Goal: Transaction & Acquisition: Purchase product/service

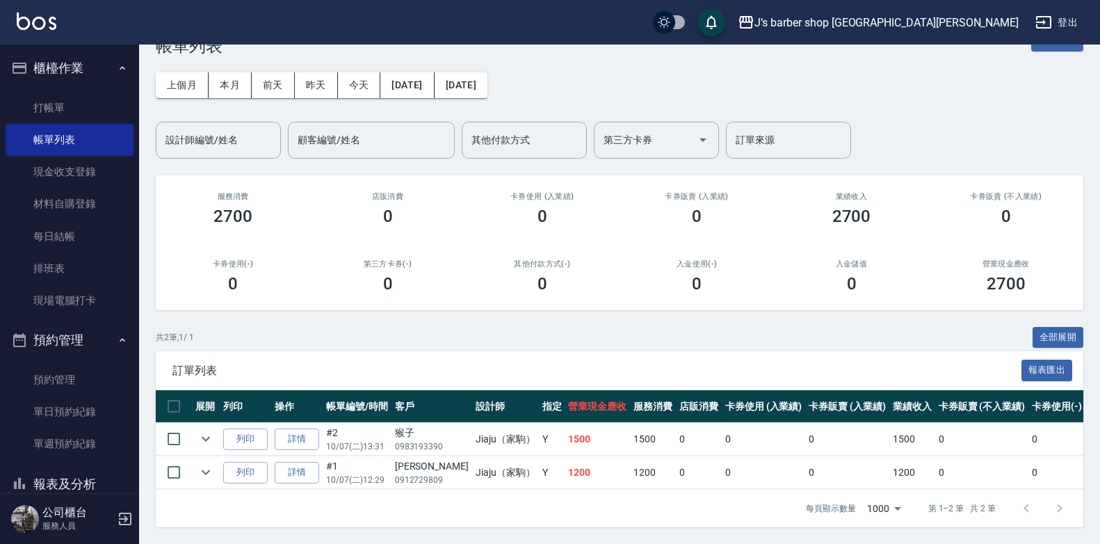
scroll to position [97, 0]
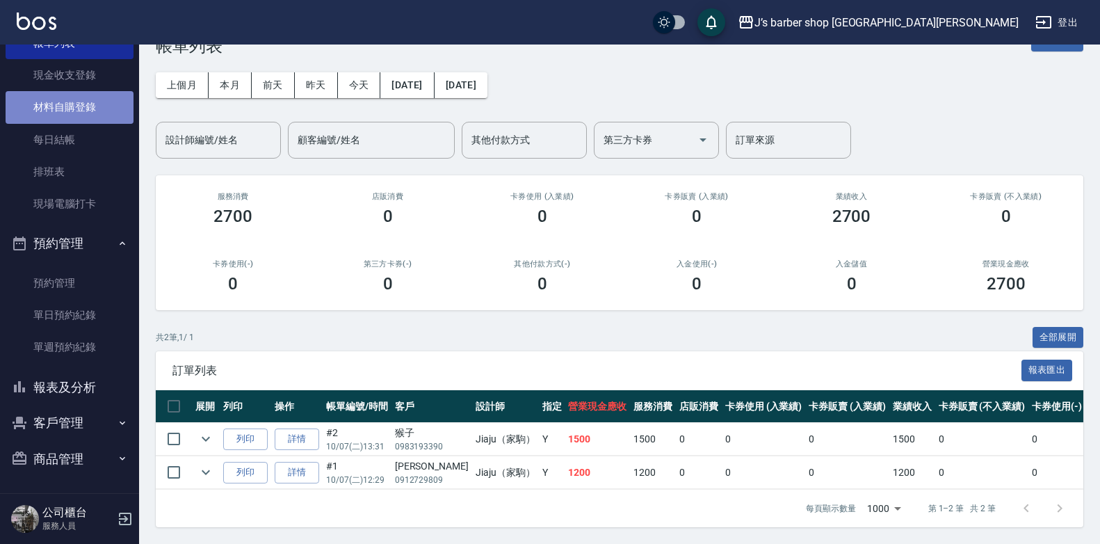
click at [73, 99] on link "材料自購登錄" at bounding box center [70, 107] width 128 height 32
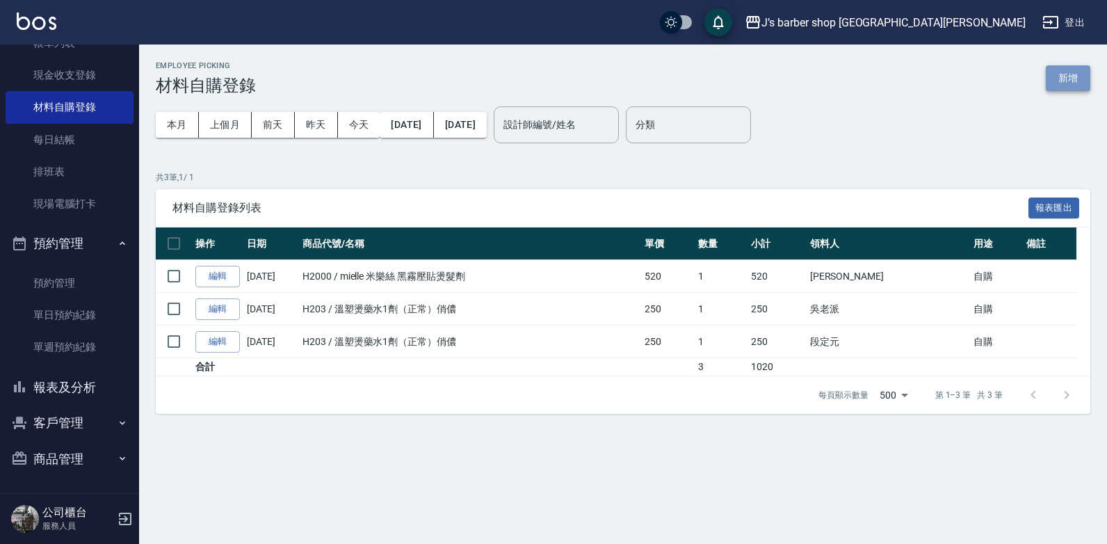
click at [1069, 67] on button "新增" at bounding box center [1067, 78] width 44 height 26
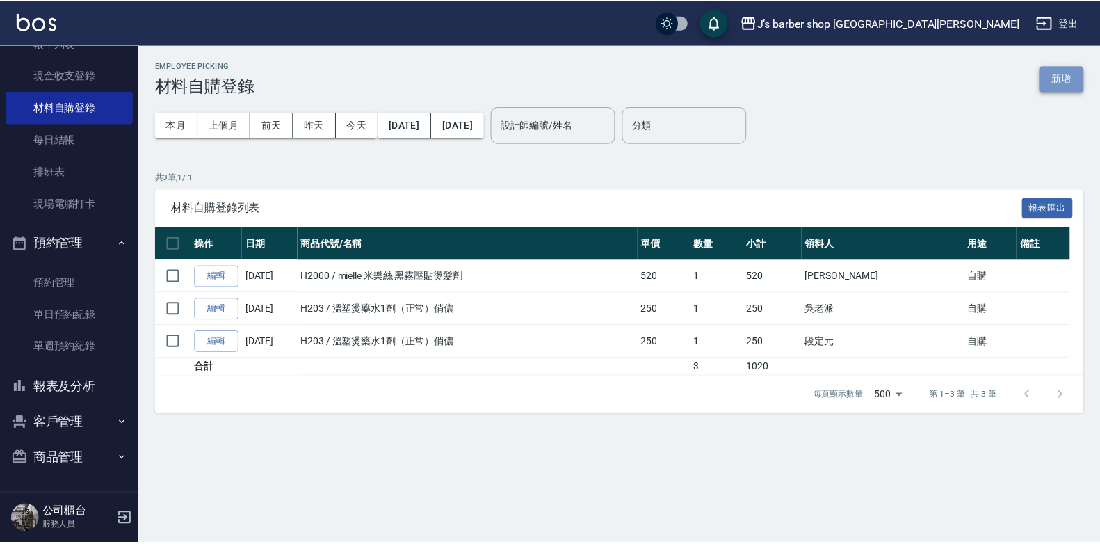
scroll to position [31, 0]
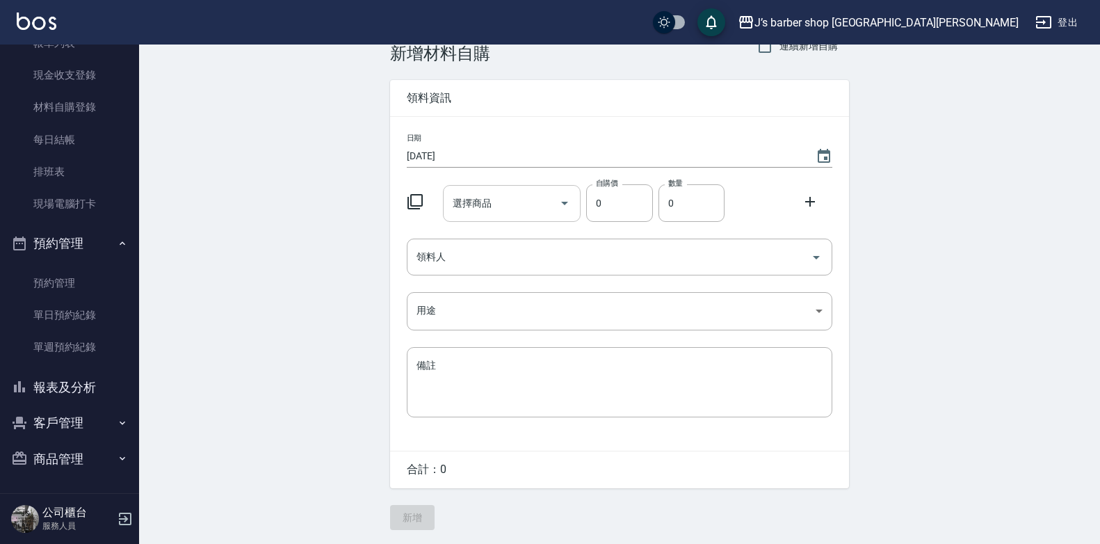
click at [514, 201] on input "選擇商品" at bounding box center [501, 203] width 105 height 24
click at [568, 200] on icon "Close" at bounding box center [564, 203] width 17 height 17
click at [566, 198] on icon "Close" at bounding box center [564, 203] width 17 height 17
click at [472, 238] on div "No options" at bounding box center [511, 239] width 138 height 34
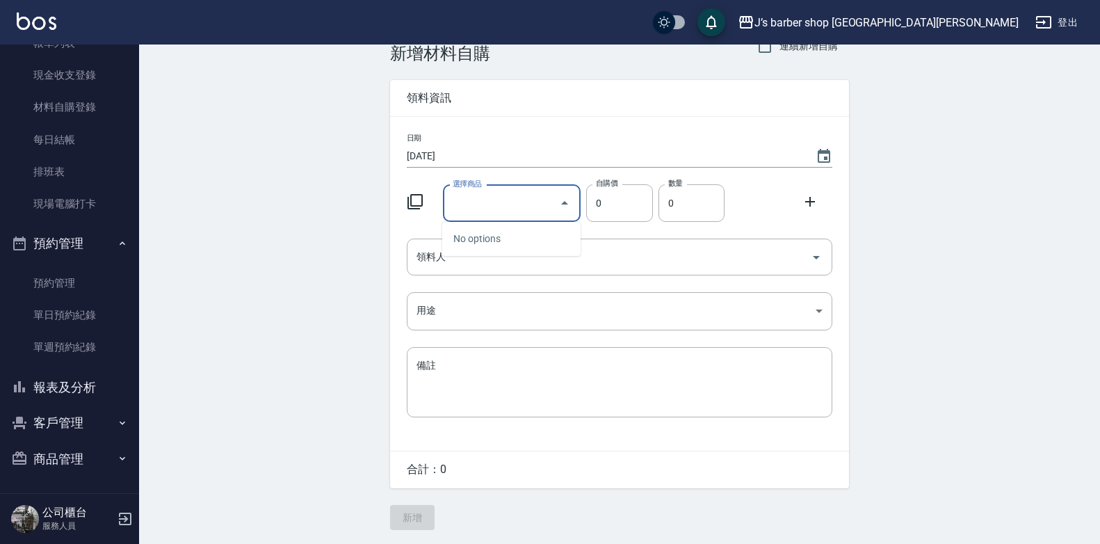
scroll to position [0, 0]
click at [350, 185] on div "Employee Picking Create 新增材料自購 連續新增自購 領料資訊 日期 [DATE] 選擇商品 選擇商品 自購價 0 自購價 數量 0 數…" at bounding box center [619, 279] width 961 height 528
click at [564, 202] on icon "Open" at bounding box center [564, 203] width 7 height 3
click at [317, 200] on div "Employee Picking Create 新增材料自購 連續新增自購 領料資訊 日期 [DATE] 選擇商品 選擇商品 自購價 0 自購價 數量 0 數…" at bounding box center [619, 279] width 961 height 528
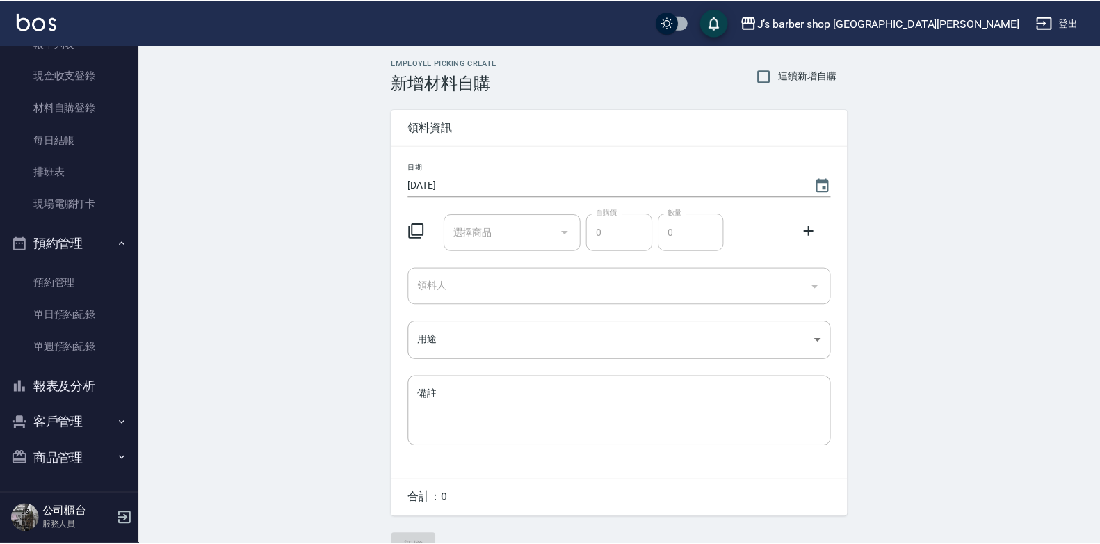
scroll to position [31, 0]
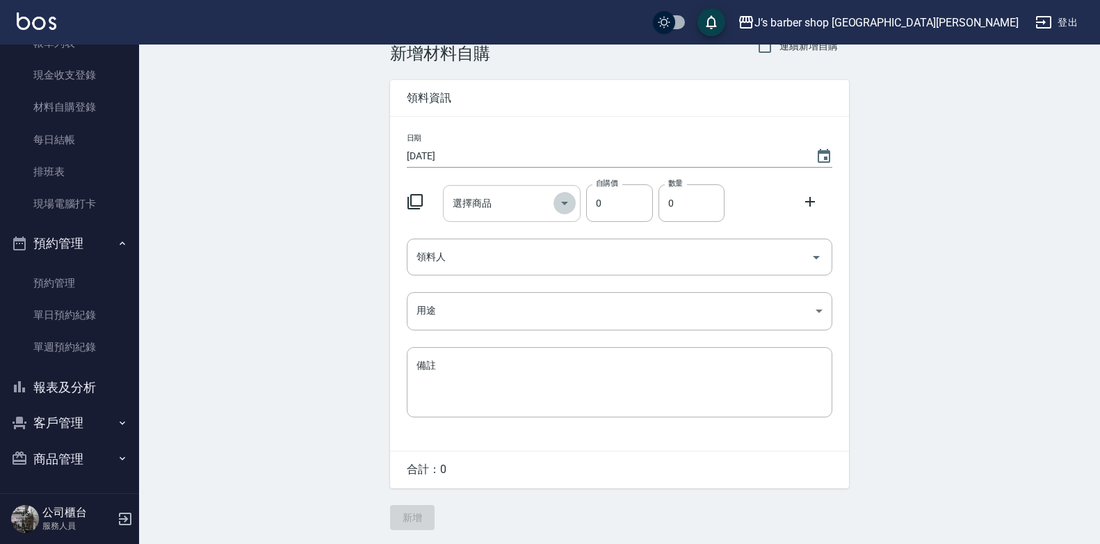
click at [567, 202] on icon "Open" at bounding box center [564, 203] width 17 height 17
click at [475, 231] on div "No options" at bounding box center [511, 239] width 138 height 34
click at [471, 202] on input "選擇商品" at bounding box center [501, 203] width 105 height 24
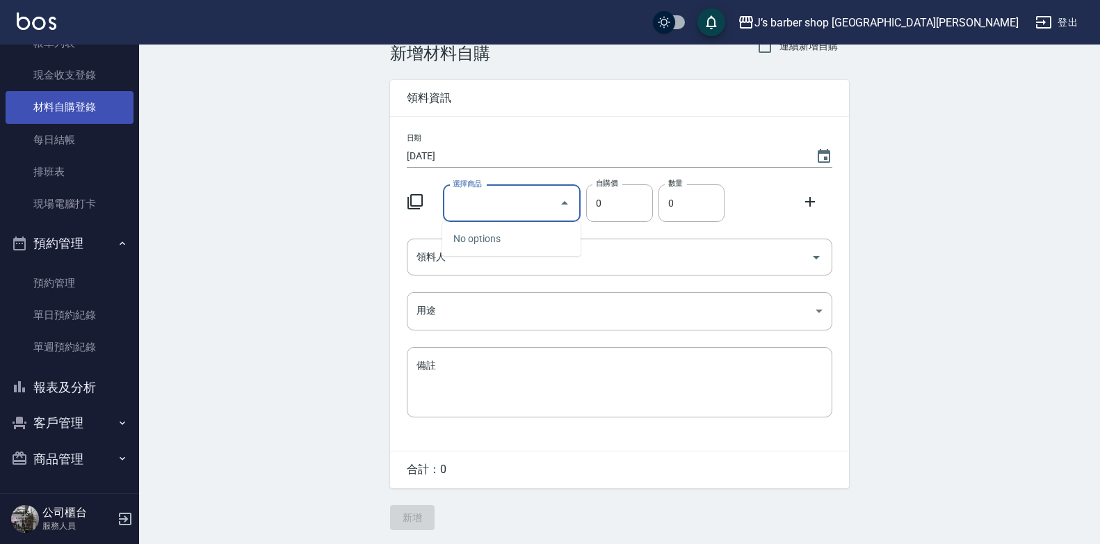
scroll to position [0, 0]
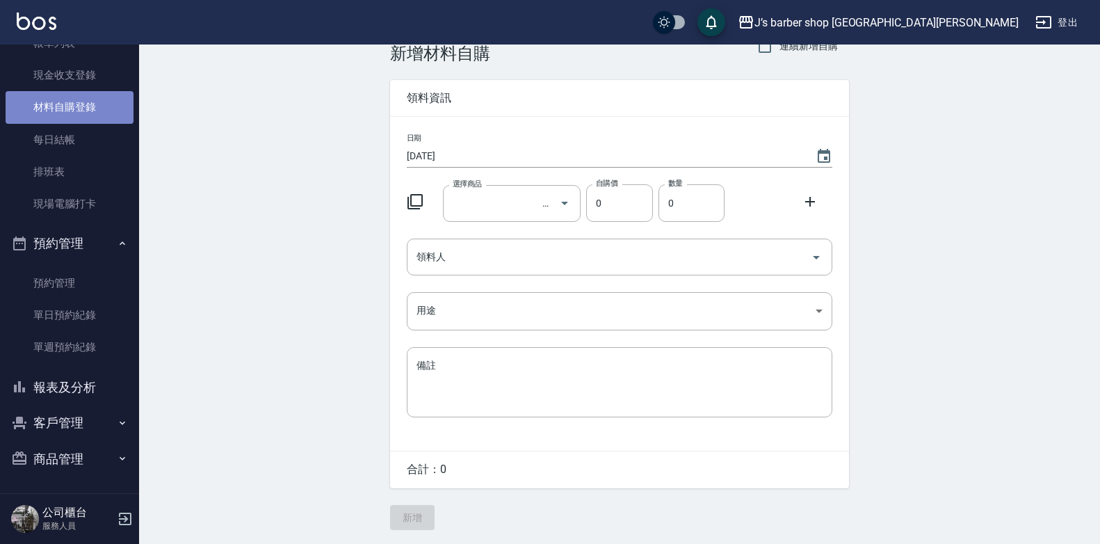
click at [72, 101] on link "材料自購登錄" at bounding box center [70, 107] width 128 height 32
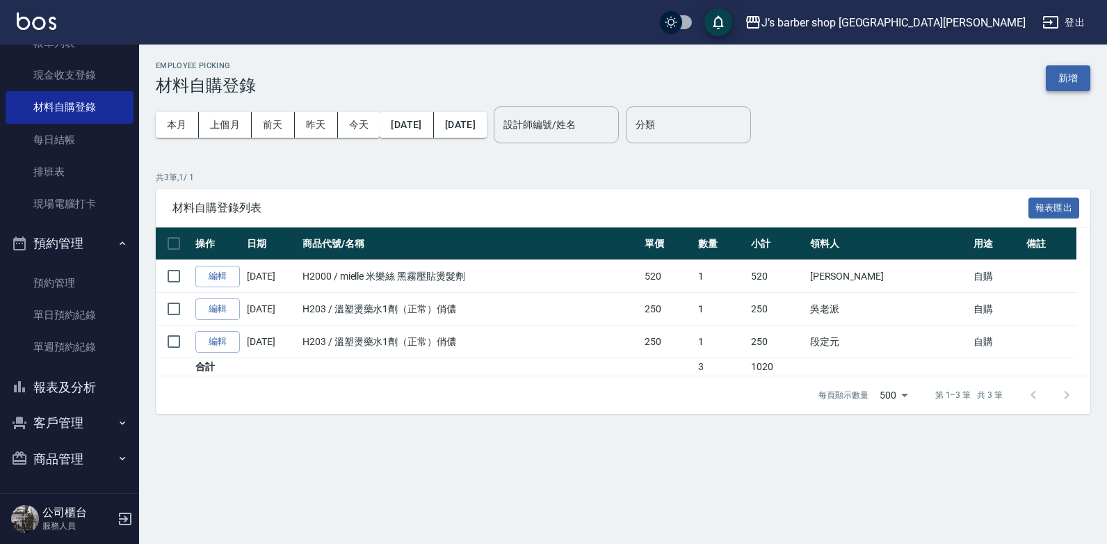
click at [1061, 79] on button "新增" at bounding box center [1067, 78] width 44 height 26
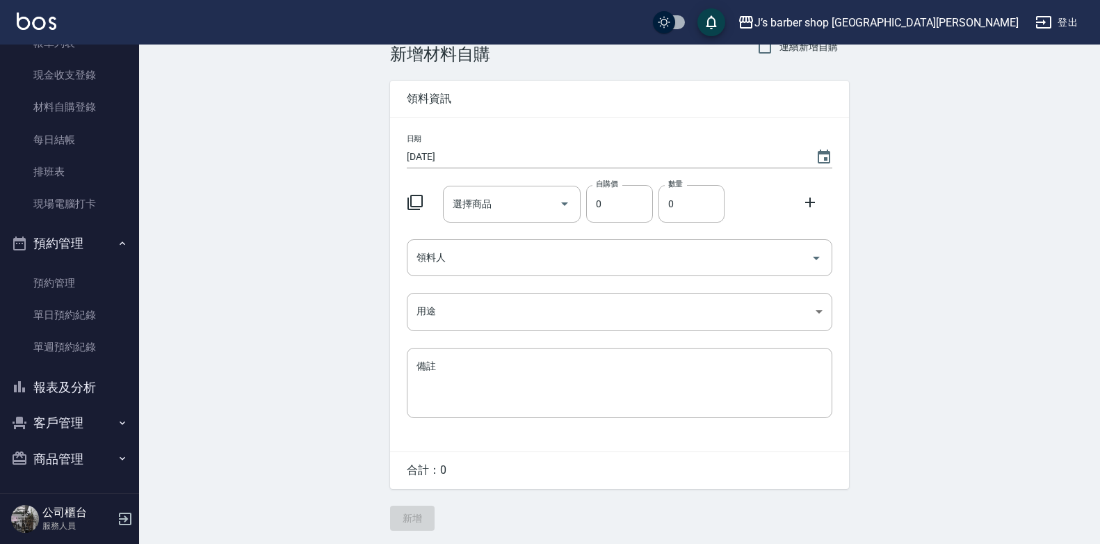
scroll to position [31, 0]
click at [520, 208] on input "選擇商品" at bounding box center [501, 203] width 105 height 24
click at [571, 202] on icon "Close" at bounding box center [564, 203] width 17 height 17
click at [566, 201] on icon "Close" at bounding box center [564, 202] width 7 height 3
click at [564, 201] on icon "Close" at bounding box center [564, 202] width 7 height 3
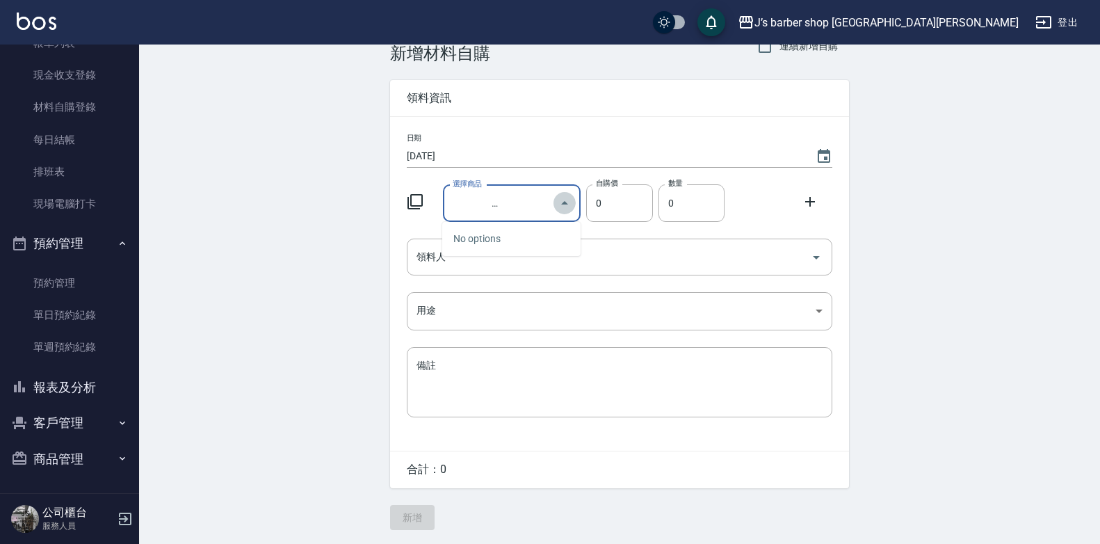
click at [564, 201] on icon "Close" at bounding box center [564, 202] width 7 height 3
click at [623, 197] on input "0" at bounding box center [619, 203] width 66 height 38
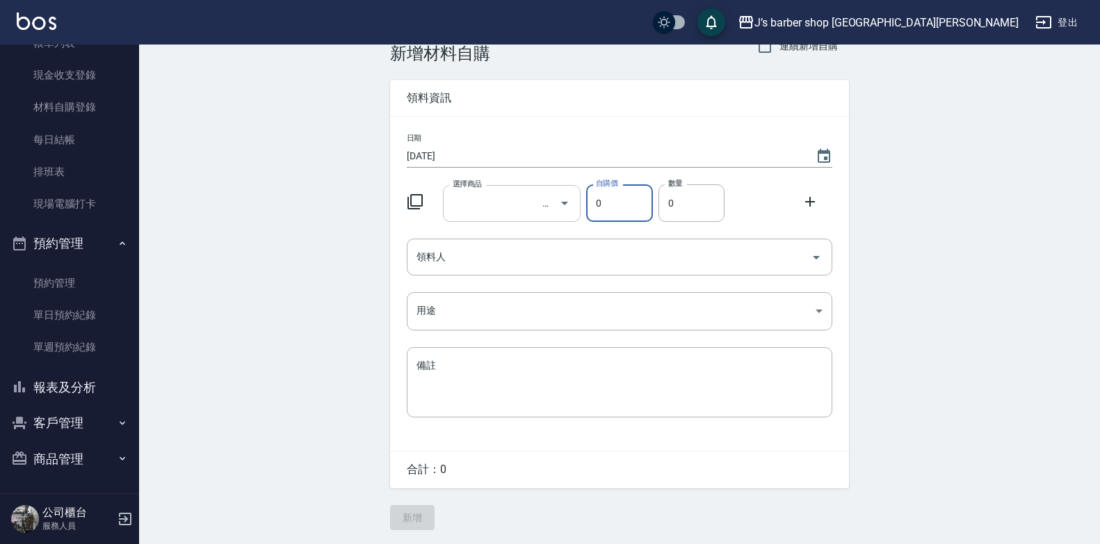
click at [535, 186] on div "選擇商品" at bounding box center [512, 203] width 138 height 37
click at [455, 198] on input "選擇商品" at bounding box center [501, 203] width 105 height 24
click at [430, 252] on input "領料人" at bounding box center [609, 257] width 392 height 24
click at [471, 207] on input "選擇商品" at bounding box center [501, 203] width 105 height 24
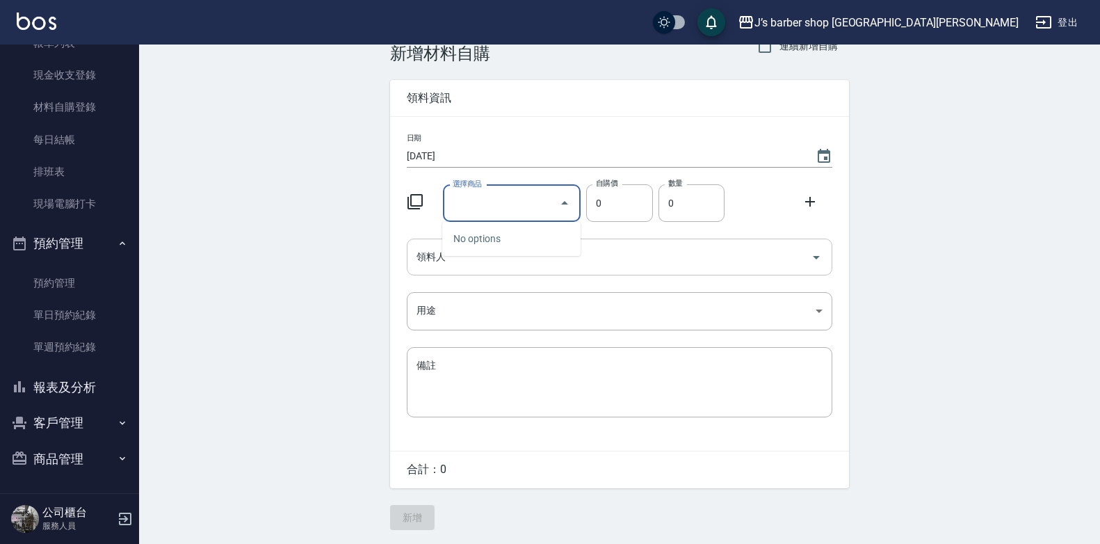
click at [431, 261] on input "領料人" at bounding box center [609, 257] width 392 height 24
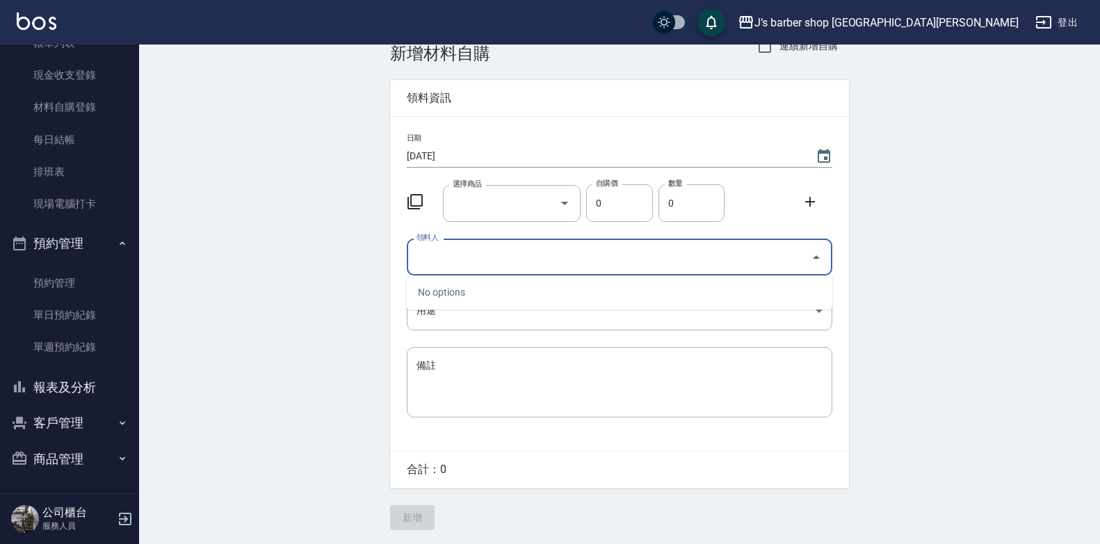
click at [345, 251] on div "Employee Picking Create 新增材料自購 連續新增自購 領料資訊 日期 [DATE] 選擇商品 選擇商品 自購價 0 自購價 數量 0 數…" at bounding box center [619, 279] width 961 height 528
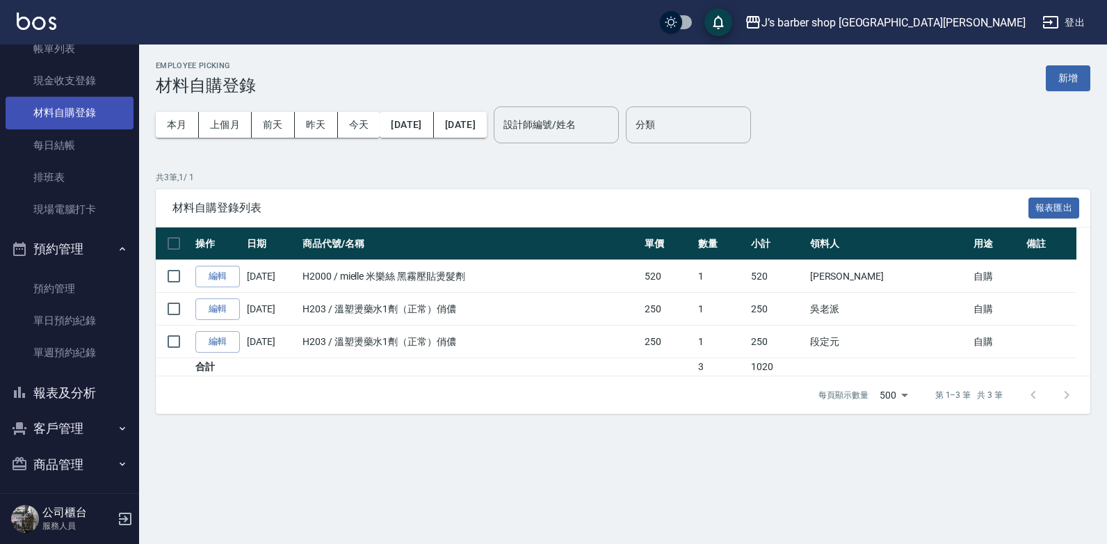
click at [58, 107] on ul "打帳單 帳單列表 現金收支登錄 材料自購登錄 每日結帳 排班表 現場電腦打卡" at bounding box center [70, 113] width 128 height 236
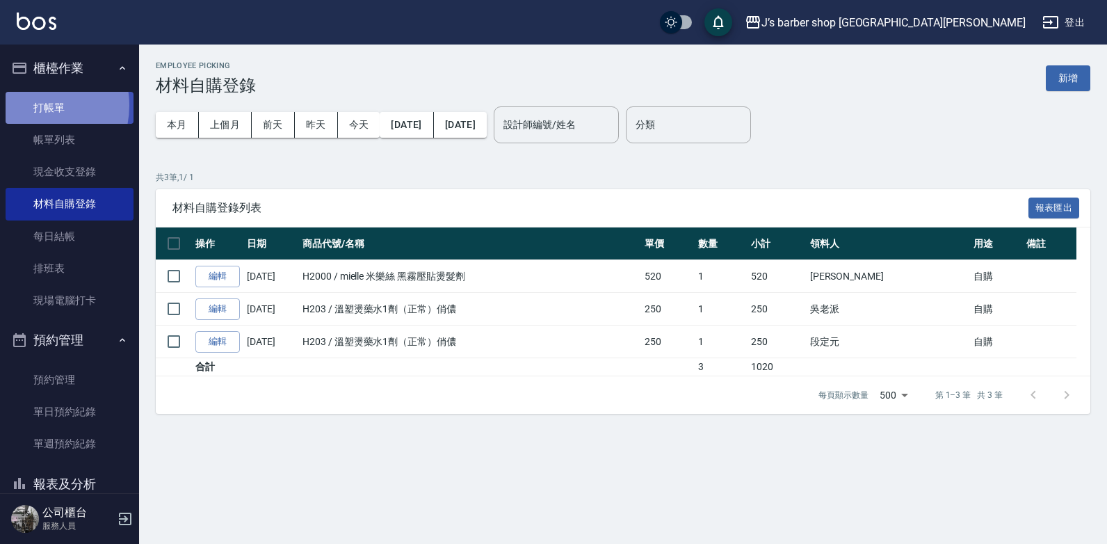
click at [28, 105] on link "打帳單" at bounding box center [70, 108] width 128 height 32
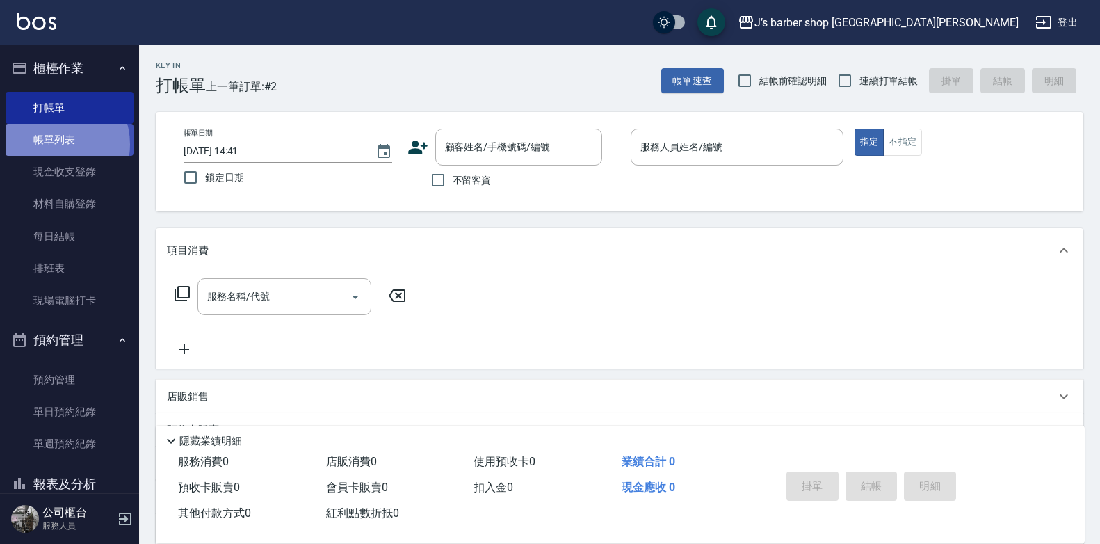
click at [54, 145] on link "帳單列表" at bounding box center [70, 140] width 128 height 32
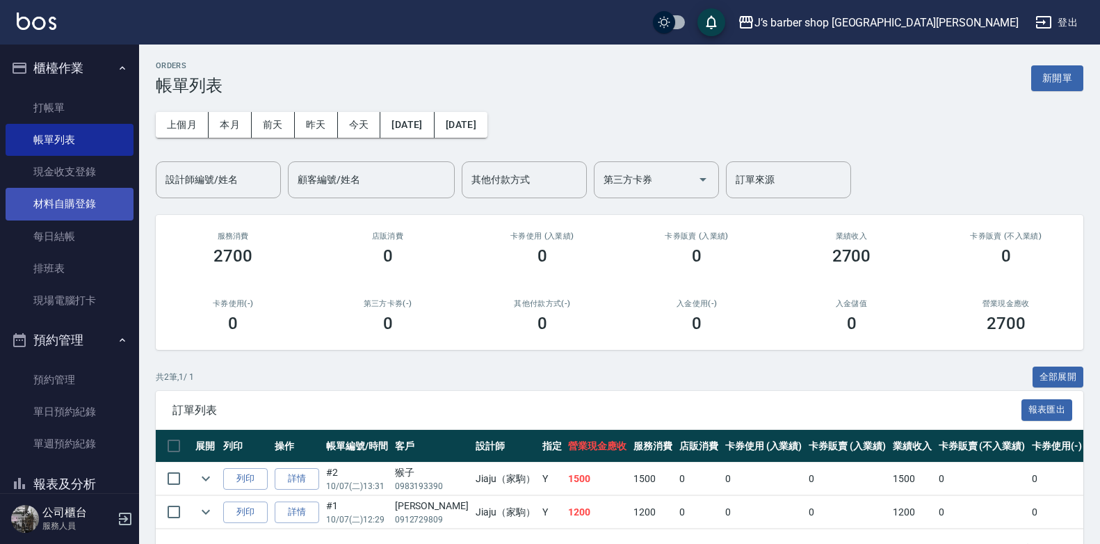
click at [65, 205] on link "材料自購登錄" at bounding box center [70, 204] width 128 height 32
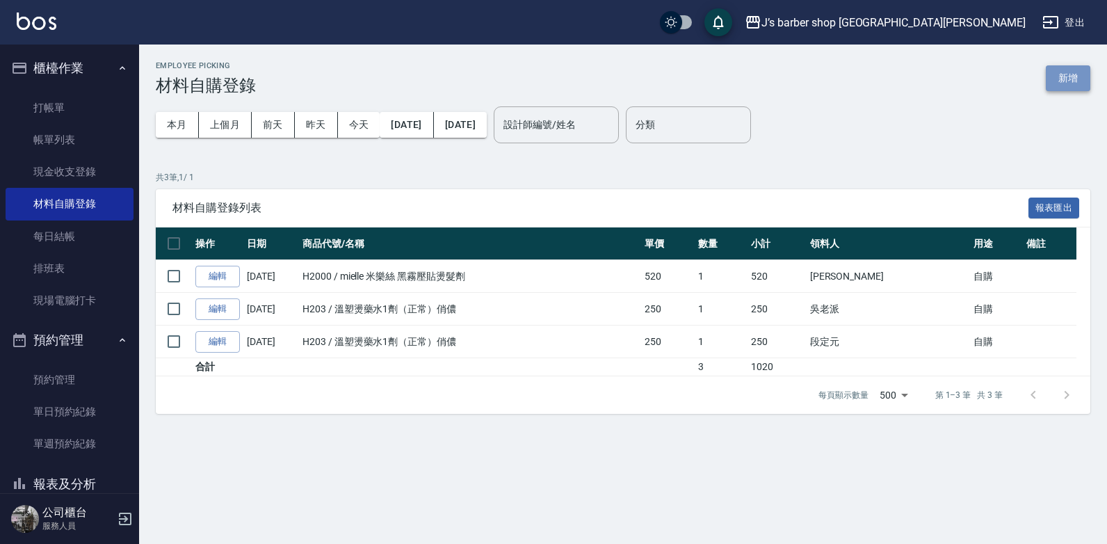
click at [1080, 70] on button "新增" at bounding box center [1067, 78] width 44 height 26
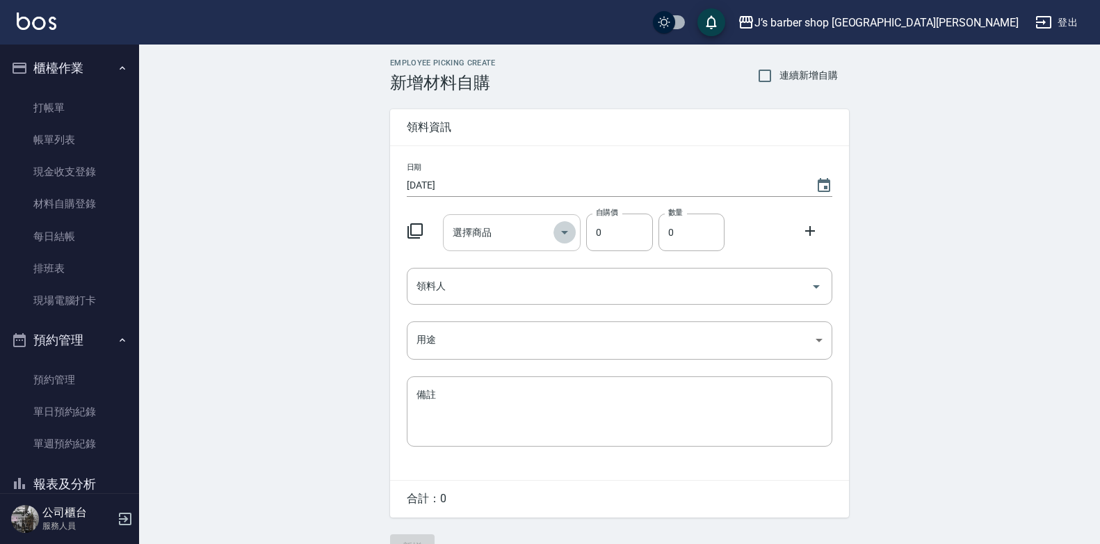
click at [564, 231] on icon "Open" at bounding box center [564, 232] width 7 height 3
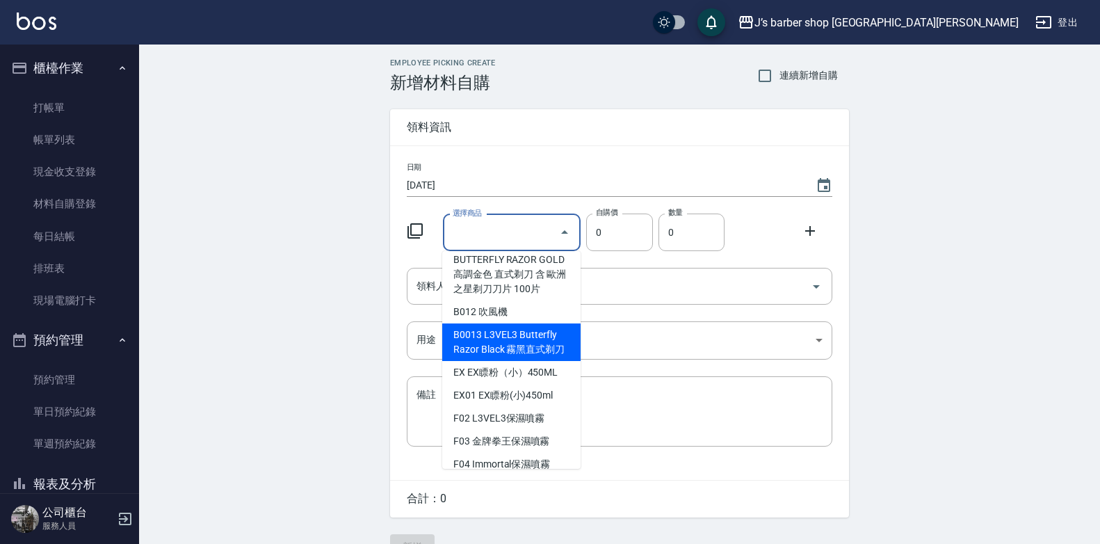
scroll to position [1112, 0]
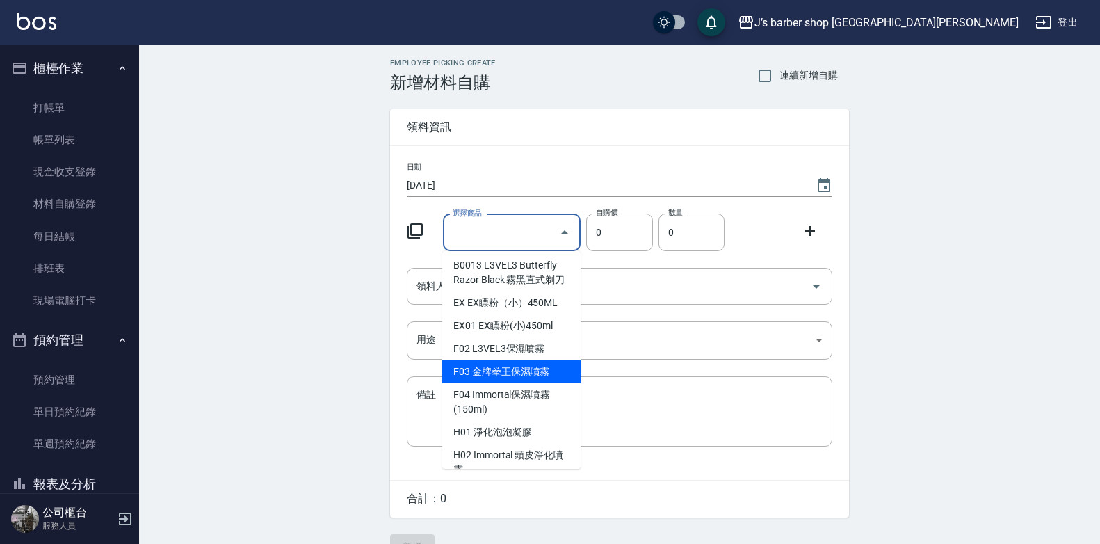
click at [531, 383] on li "F03 金牌拳王保濕噴霧" at bounding box center [511, 371] width 138 height 23
type input "金牌拳王保濕噴霧"
type input "400"
type input "1"
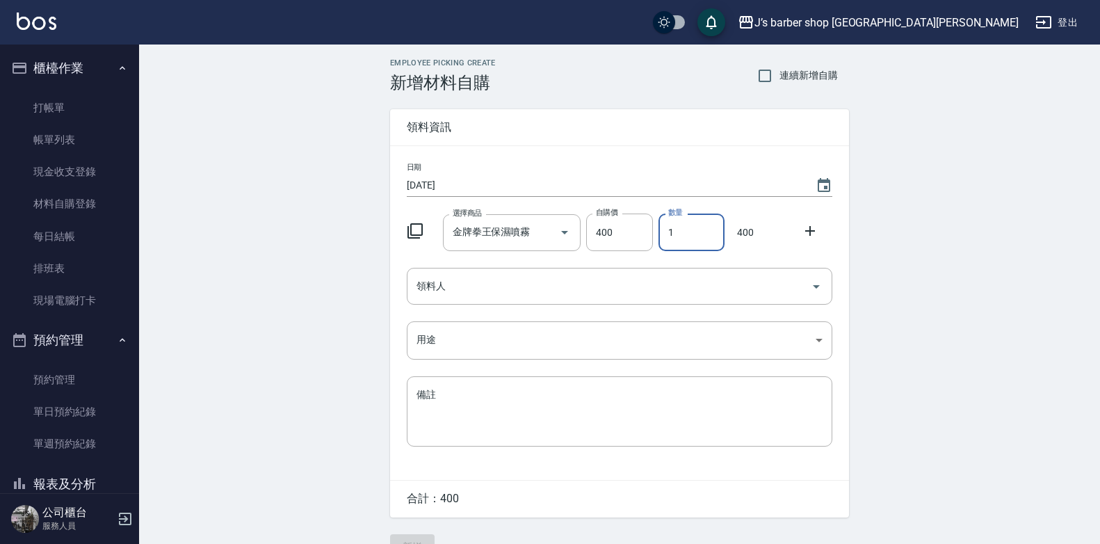
click at [692, 231] on input "1" at bounding box center [691, 232] width 66 height 38
click at [493, 284] on input "領料人" at bounding box center [609, 286] width 392 height 24
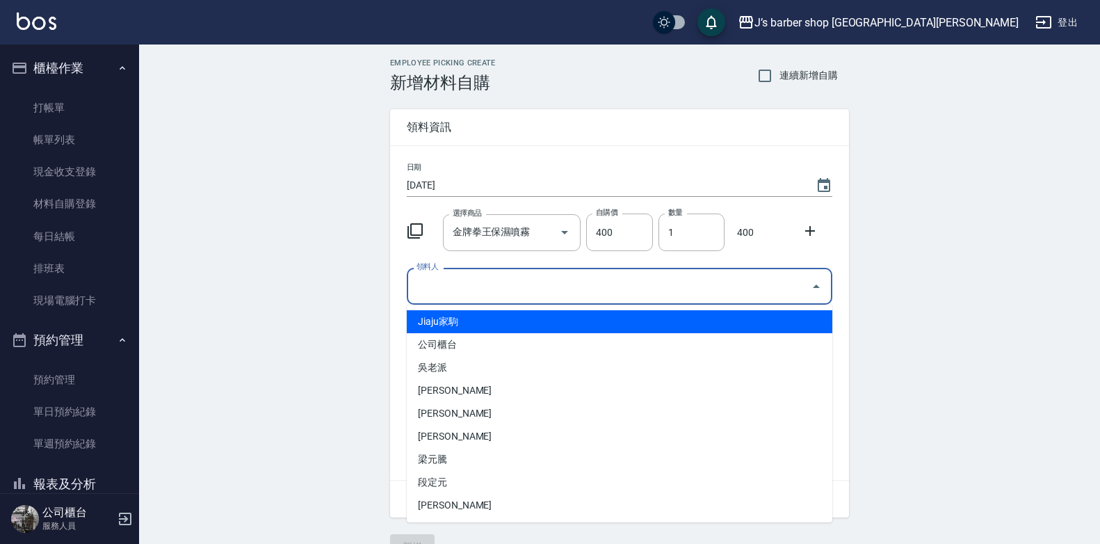
click at [507, 316] on li "Jiaju家駒" at bounding box center [619, 321] width 425 height 23
type input "Jiaju家駒"
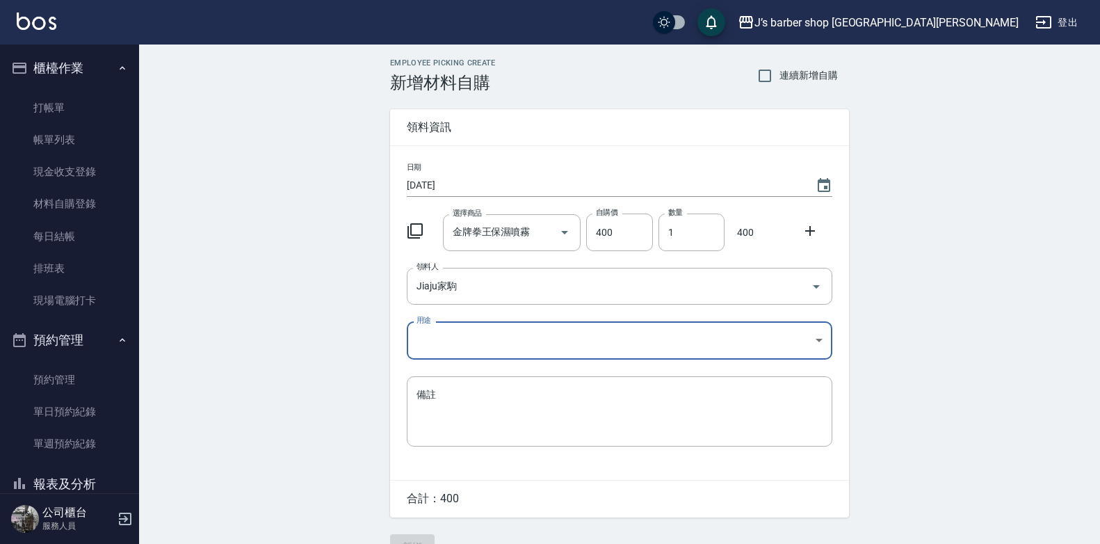
click at [533, 325] on body "J’s barber shop 台中大隆 登出 櫃檯作業 打帳單 帳單列表 現金收支登錄 材料自購登錄 每日結帳 排班表 現場電腦打卡 預約管理 預約管理 單…" at bounding box center [550, 286] width 1100 height 573
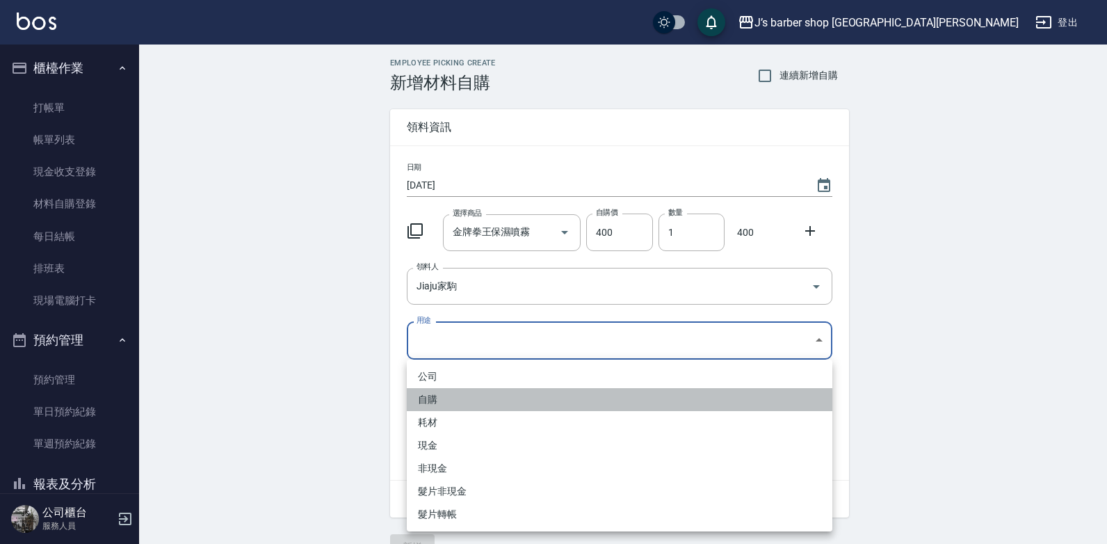
click at [432, 395] on li "自購" at bounding box center [619, 399] width 425 height 23
type input "自購"
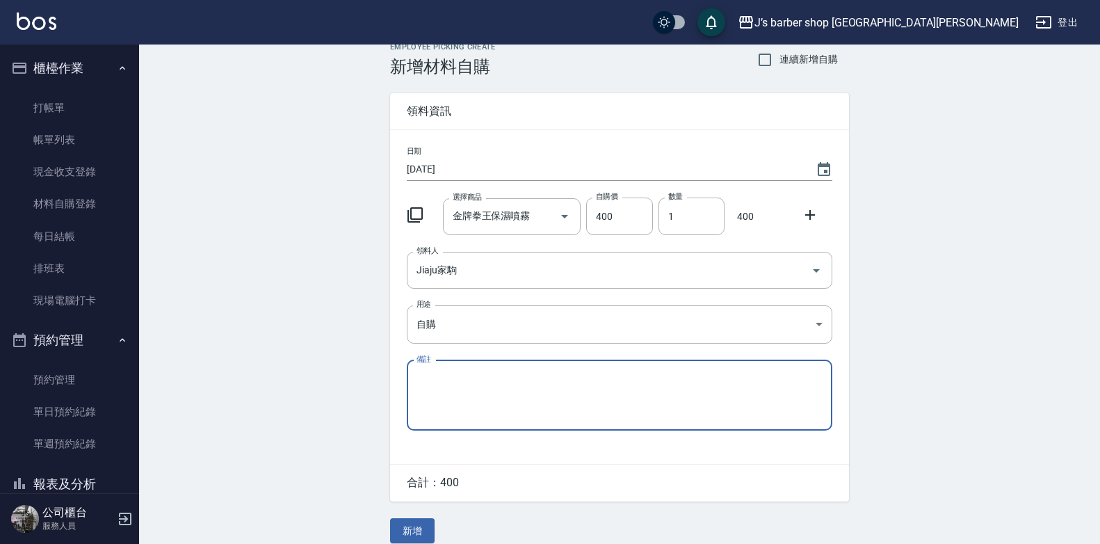
scroll to position [31, 0]
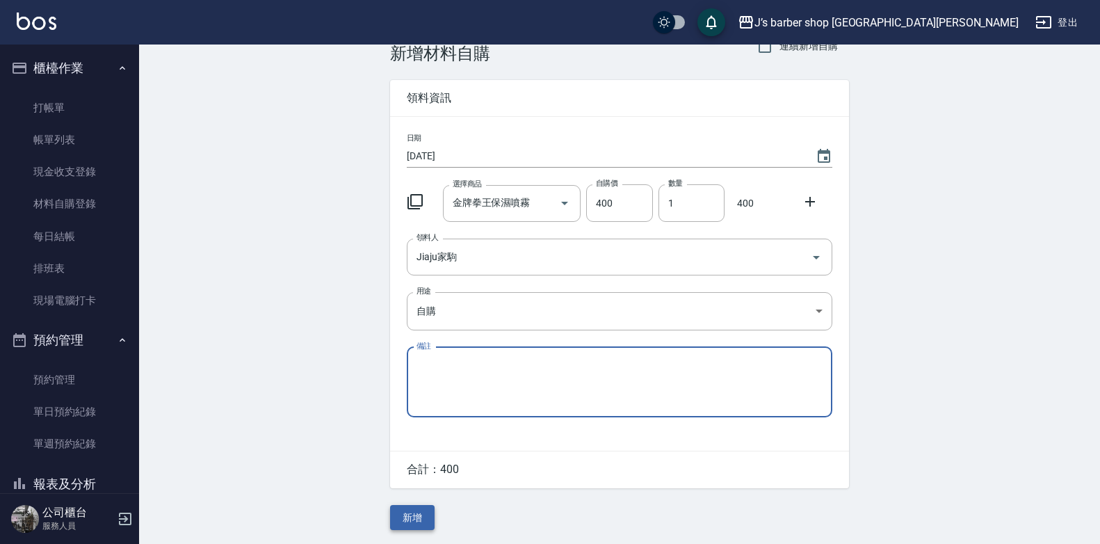
click at [424, 506] on button "新增" at bounding box center [412, 518] width 44 height 26
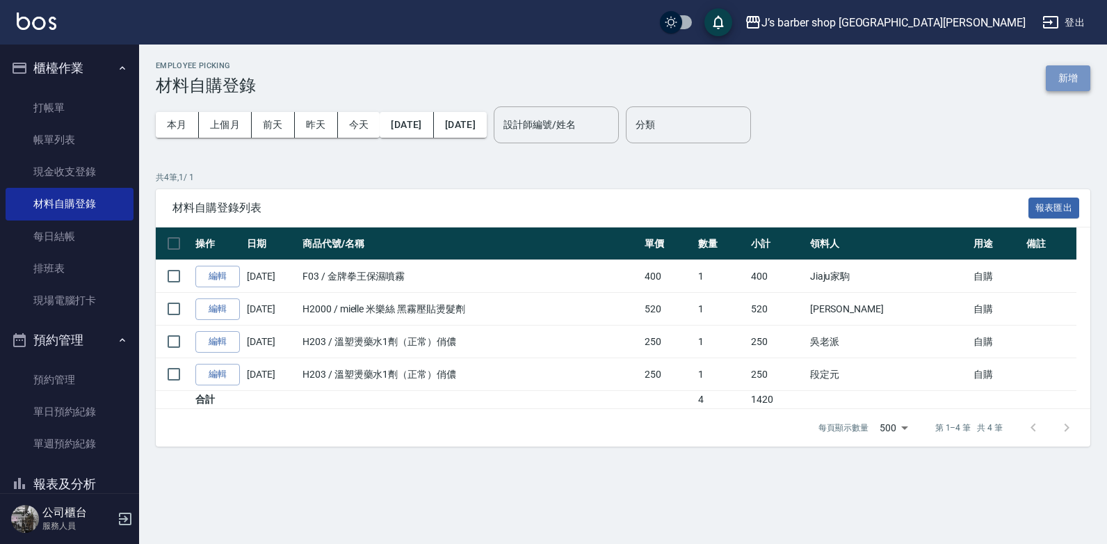
click at [1071, 76] on button "新增" at bounding box center [1067, 78] width 44 height 26
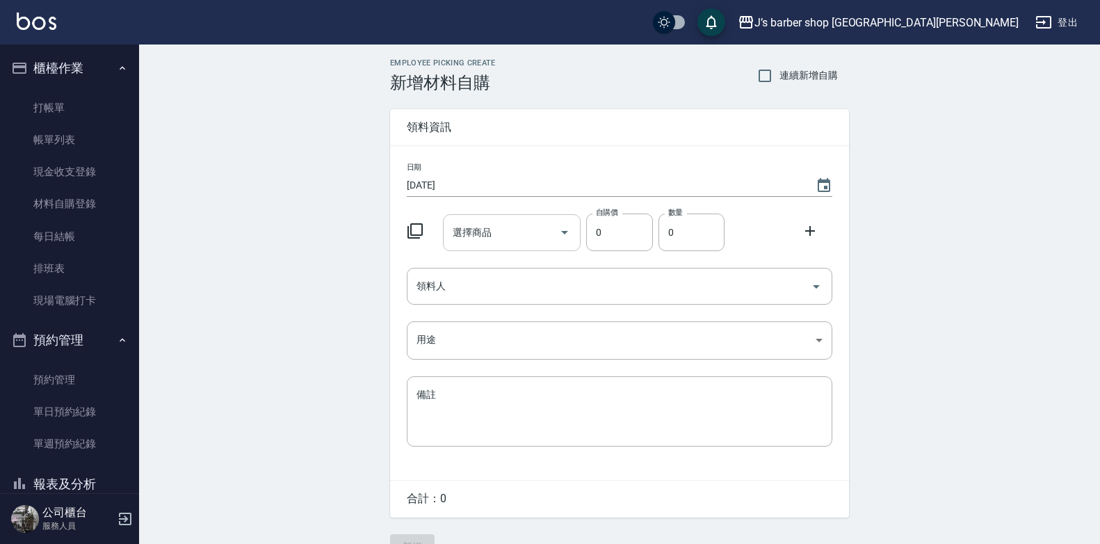
click at [528, 228] on input "選擇商品" at bounding box center [501, 232] width 105 height 24
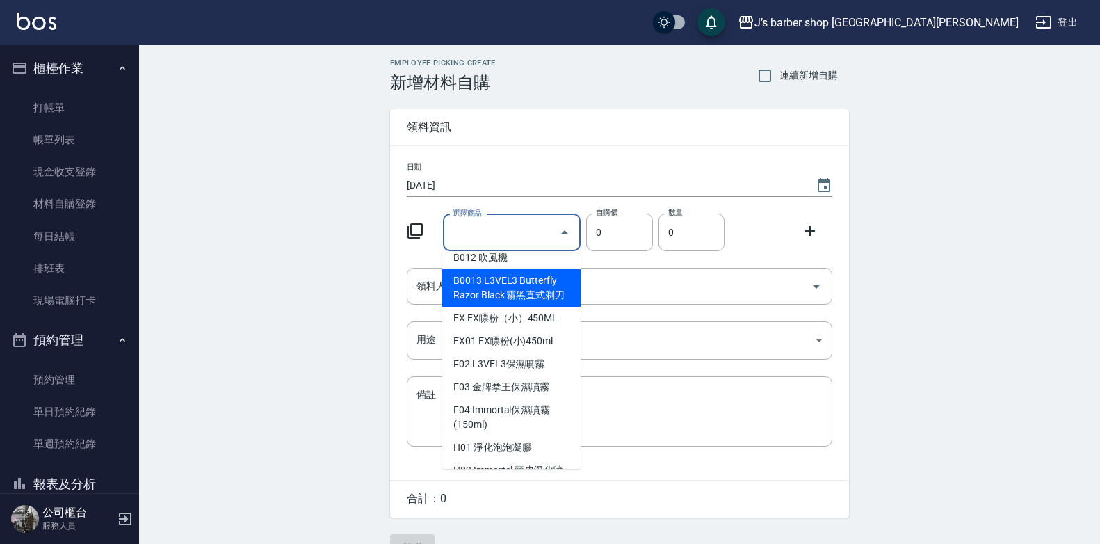
scroll to position [1182, 0]
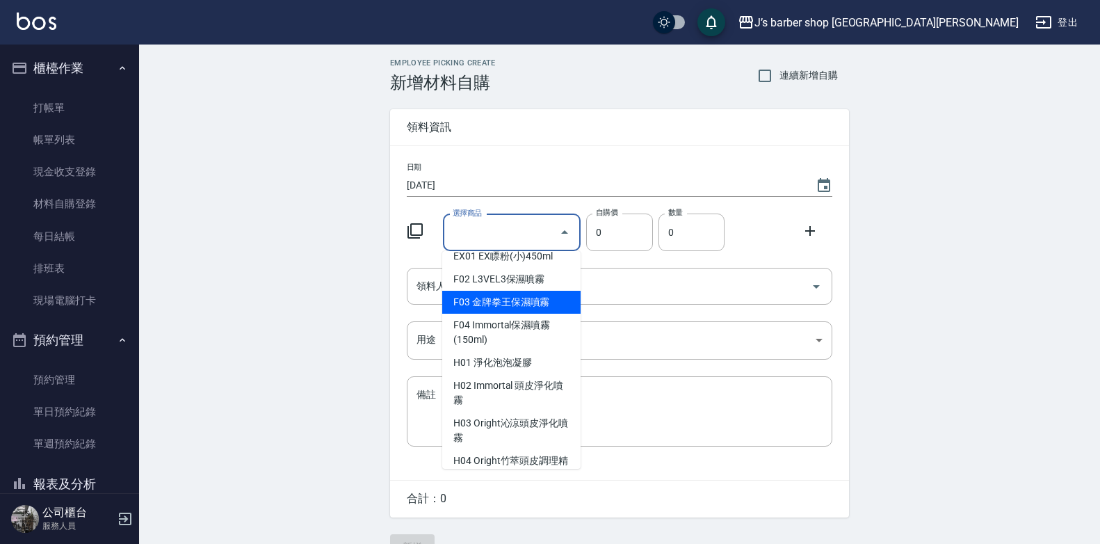
click at [512, 313] on li "F03 金牌拳王保濕噴霧" at bounding box center [511, 302] width 138 height 23
type input "金牌拳王保濕噴霧"
type input "400"
type input "1"
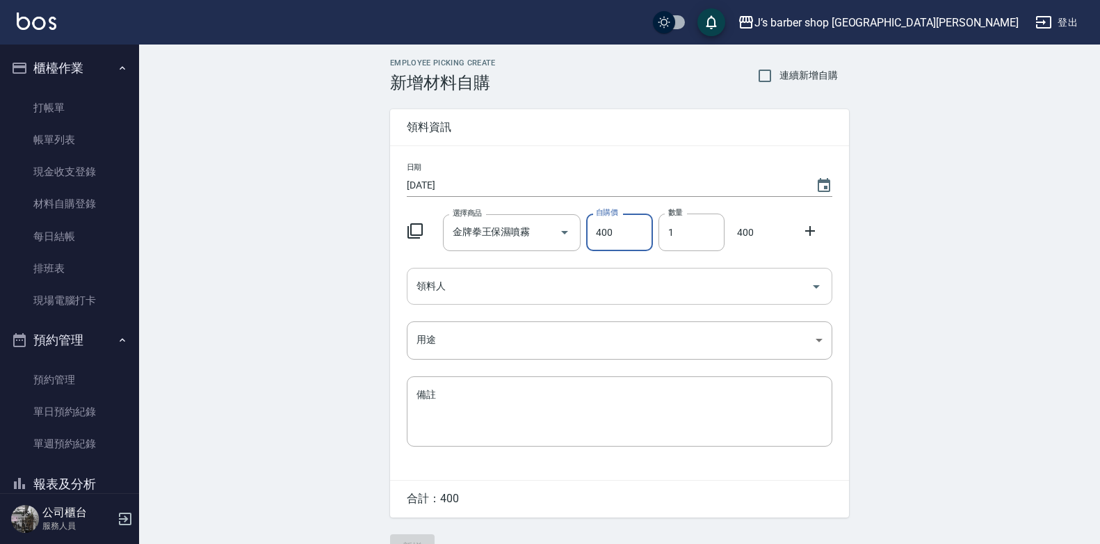
click at [471, 286] on input "領料人" at bounding box center [609, 286] width 392 height 24
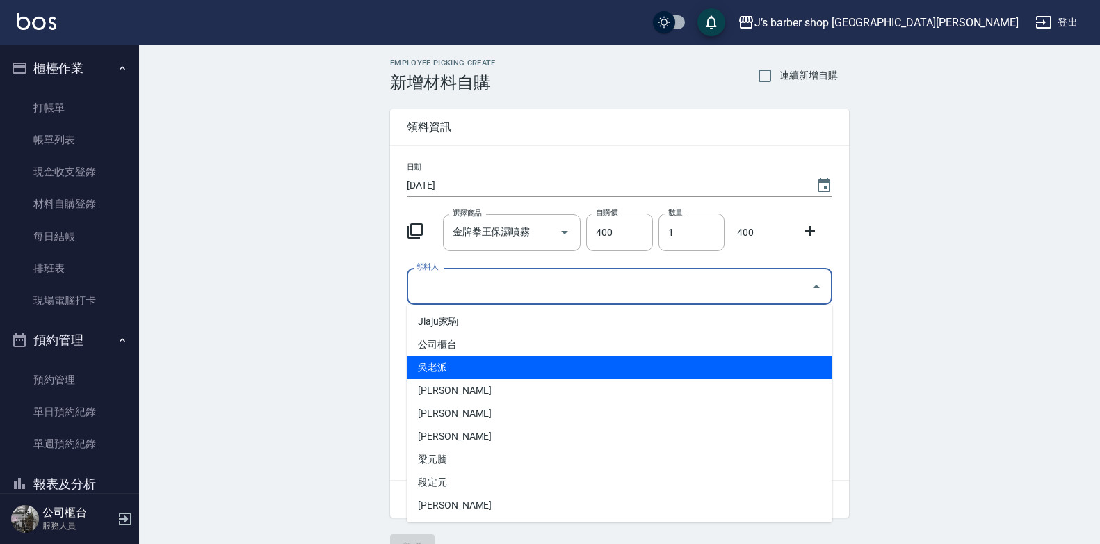
click at [485, 364] on li "吳老派" at bounding box center [619, 367] width 425 height 23
type input "吳老派"
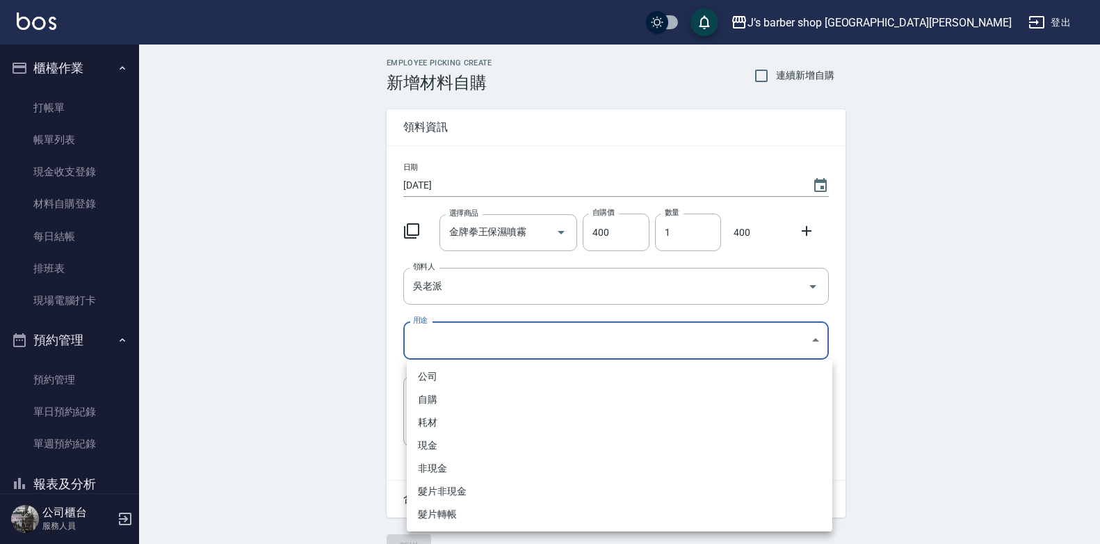
click at [489, 339] on body "J’s barber shop 台中大隆 登出 櫃檯作業 打帳單 帳單列表 現金收支登錄 材料自購登錄 每日結帳 排班表 現場電腦打卡 預約管理 預約管理 單…" at bounding box center [550, 286] width 1100 height 573
click at [439, 399] on li "自購" at bounding box center [619, 399] width 425 height 23
type input "自購"
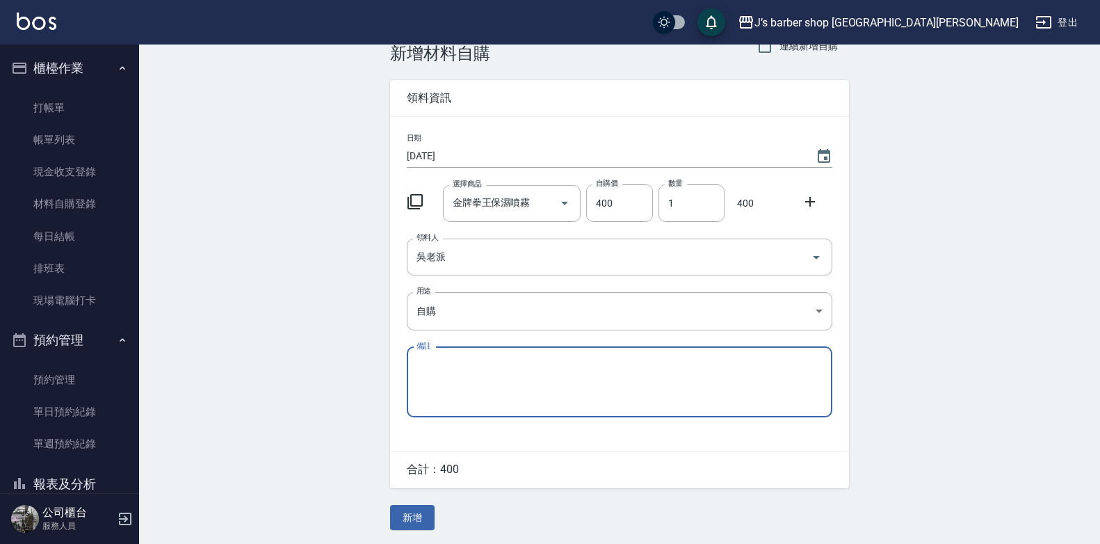
scroll to position [31, 0]
click at [426, 515] on button "新增" at bounding box center [412, 518] width 44 height 26
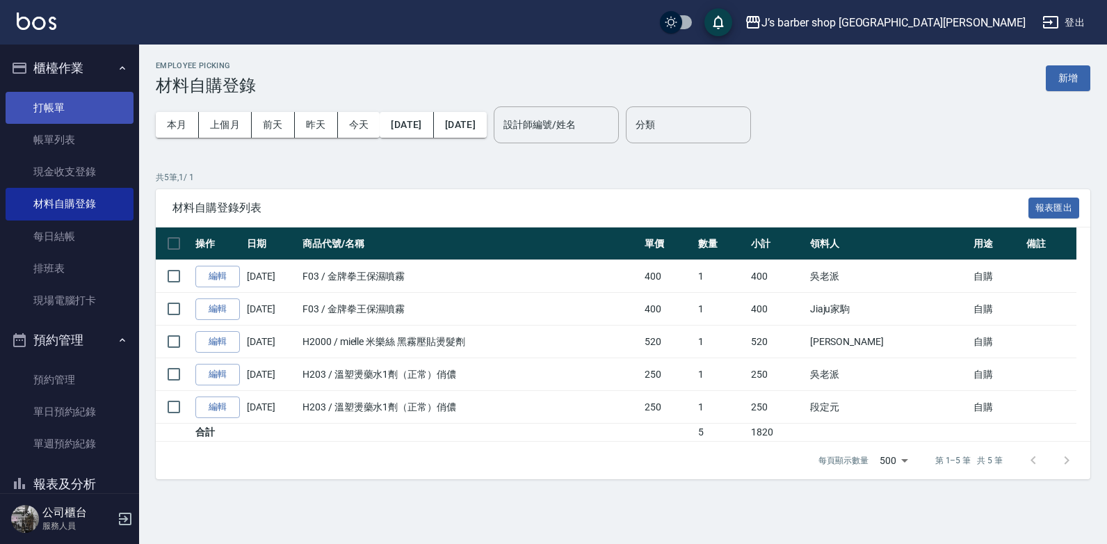
click at [57, 111] on link "打帳單" at bounding box center [70, 108] width 128 height 32
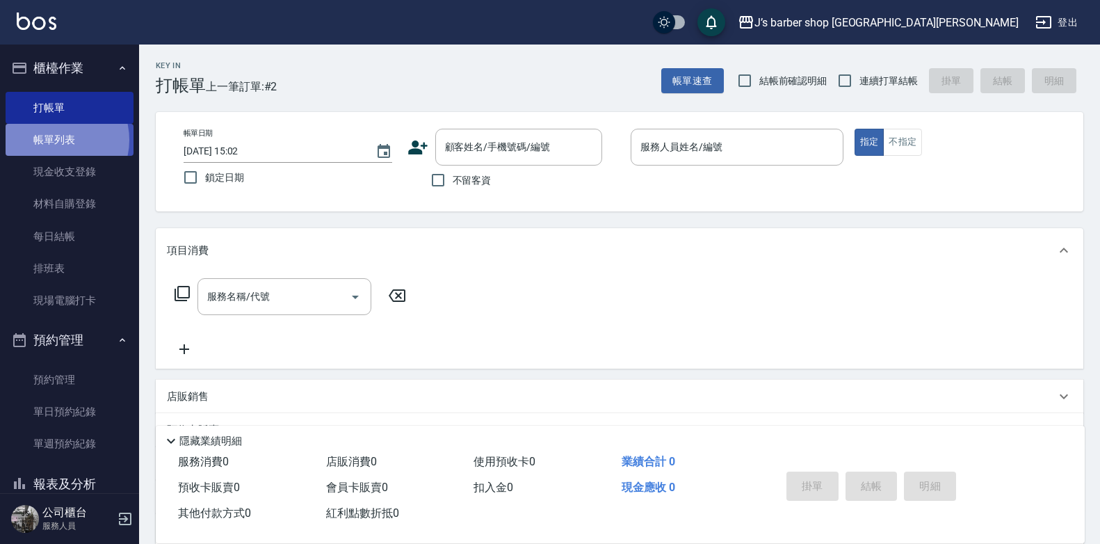
click at [56, 140] on link "帳單列表" at bounding box center [70, 140] width 128 height 32
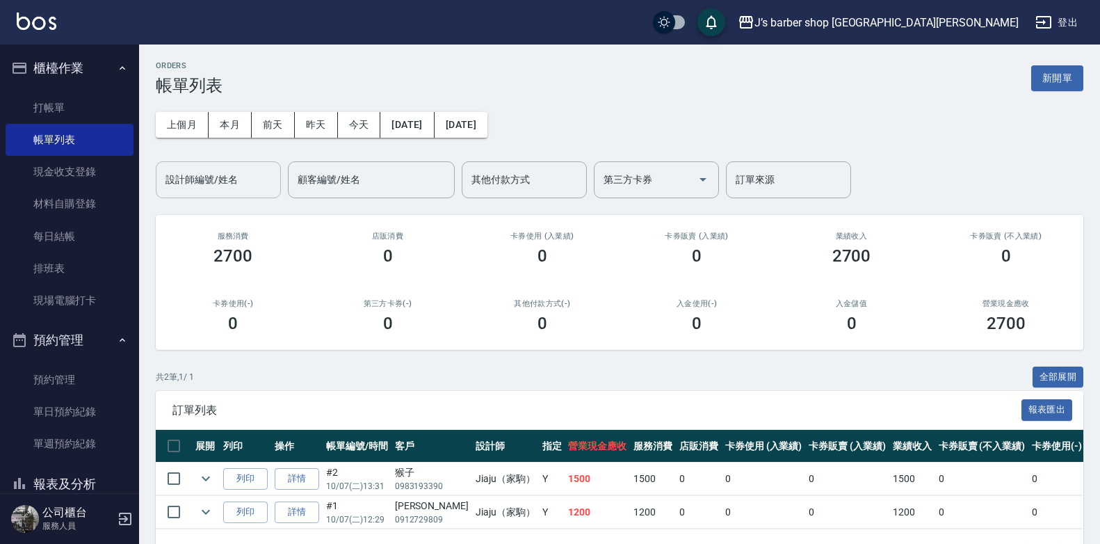
click at [188, 181] on input "設計師編號/姓名" at bounding box center [218, 180] width 113 height 24
drag, startPoint x: 72, startPoint y: 96, endPoint x: 67, endPoint y: 101, distance: 7.4
click at [71, 97] on link "打帳單" at bounding box center [70, 108] width 128 height 32
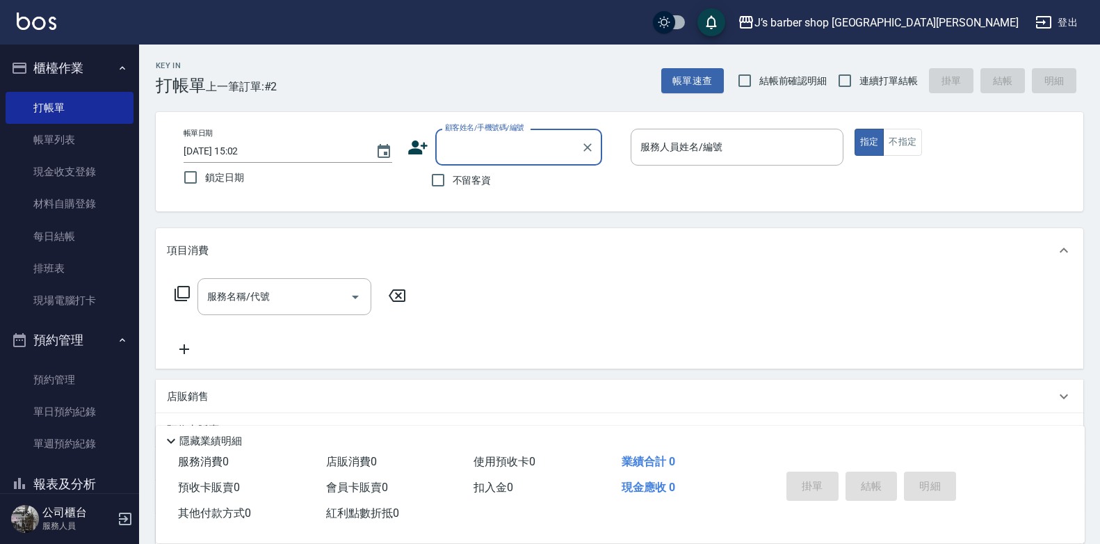
click at [484, 155] on input "顧客姓名/手機號碼/編號" at bounding box center [507, 147] width 133 height 24
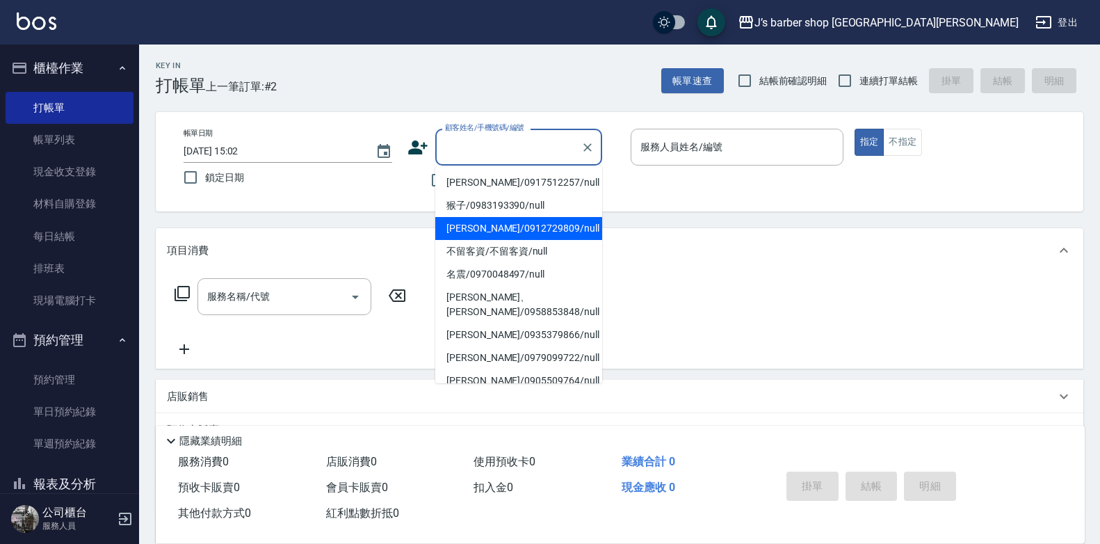
click at [312, 426] on div "Key In 打帳單 上一筆訂單:#2 帳單速查 結帳前確認明細 連續打單結帳 掛單 結帳 明細 帳單日期 [DATE] 15:02 鎖定日期 顧客姓名/手機…" at bounding box center [619, 361] width 961 height 635
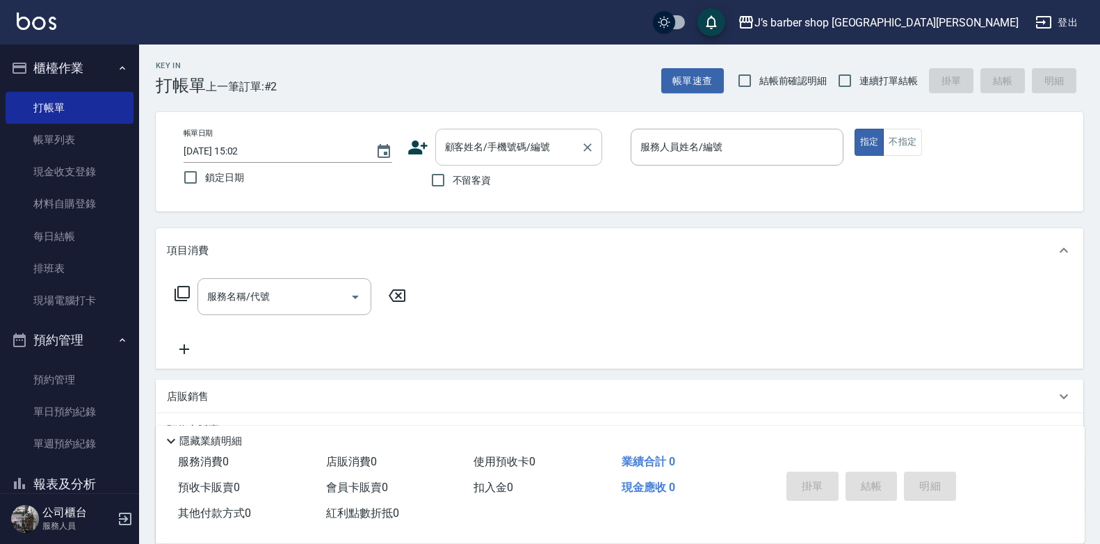
drag, startPoint x: 312, startPoint y: 427, endPoint x: 600, endPoint y: 149, distance: 399.7
click at [600, 149] on div "顧客姓名/手機號碼/編號" at bounding box center [518, 147] width 167 height 37
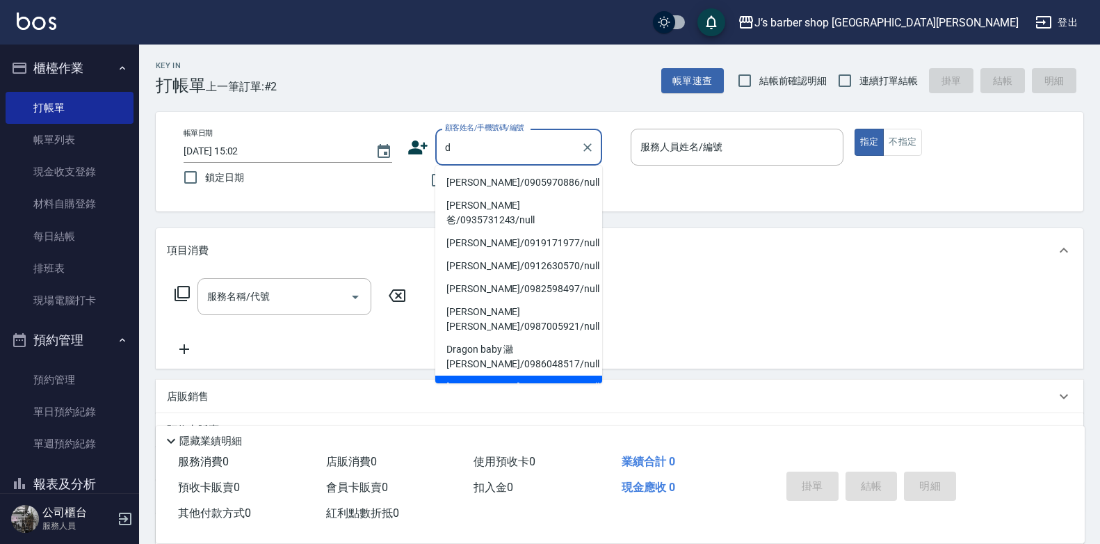
click at [515, 375] on li "[PERSON_NAME]/0958317941/null" at bounding box center [518, 386] width 167 height 23
type input "[PERSON_NAME]/0958317941/null"
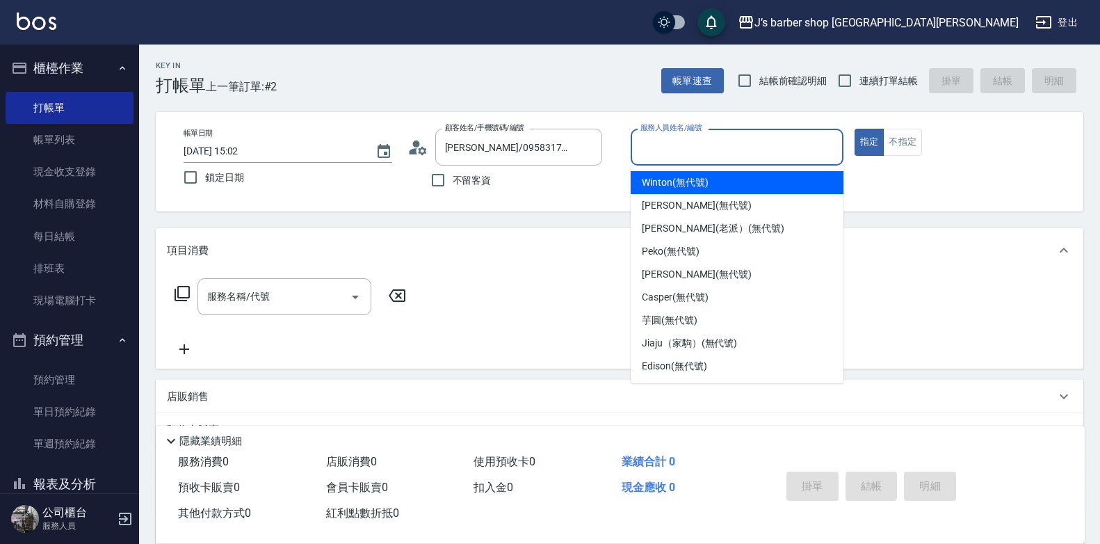
click at [767, 138] on input "服務人員姓名/編號" at bounding box center [737, 147] width 200 height 24
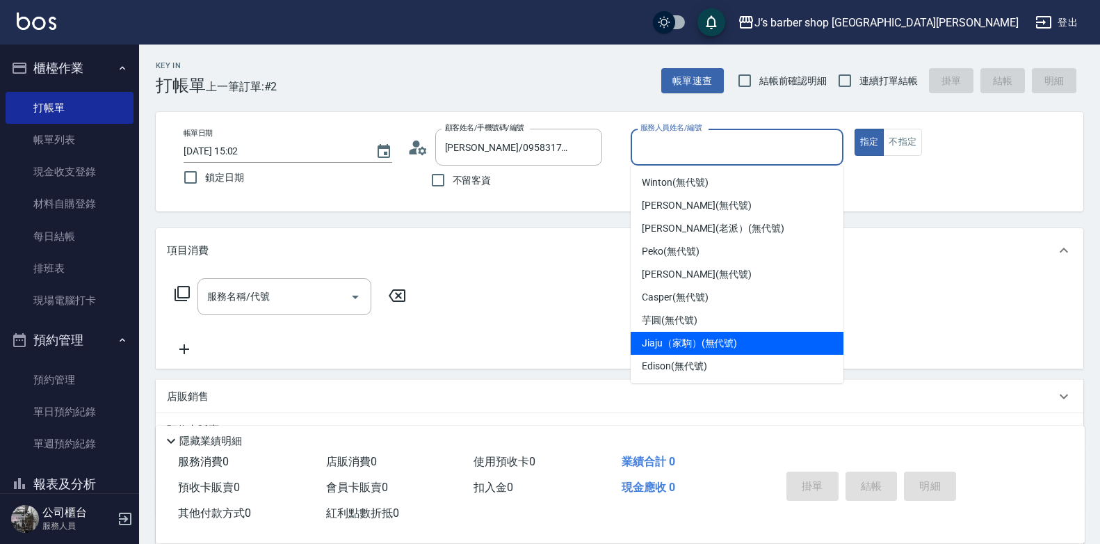
click at [706, 342] on span "Jiaju（家駒） (無代號)" at bounding box center [689, 343] width 95 height 15
type input "Jiaju（家駒）(無代號)"
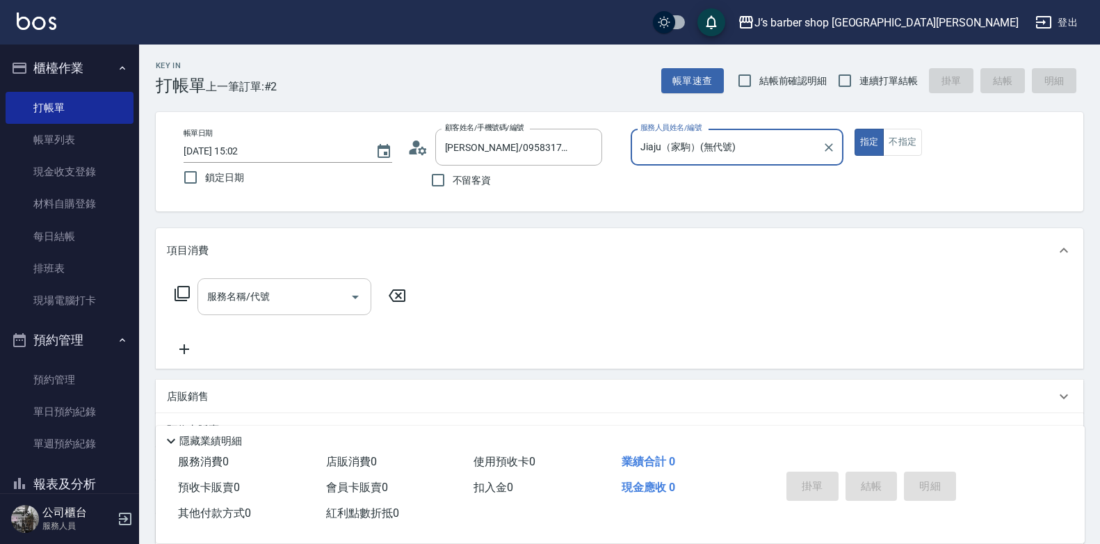
drag, startPoint x: 277, startPoint y: 297, endPoint x: 329, endPoint y: 293, distance: 51.6
click at [279, 296] on input "服務名稱/代號" at bounding box center [274, 296] width 140 height 24
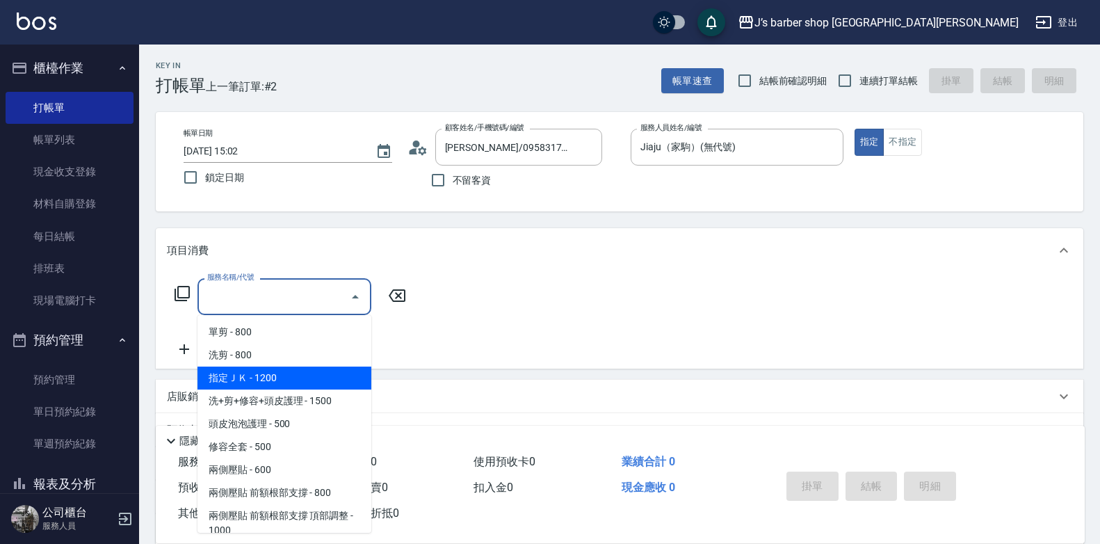
click at [311, 372] on span "指定ＪＫ - 1200" at bounding box center [284, 377] width 174 height 23
type input "指定ＪＫ(102)"
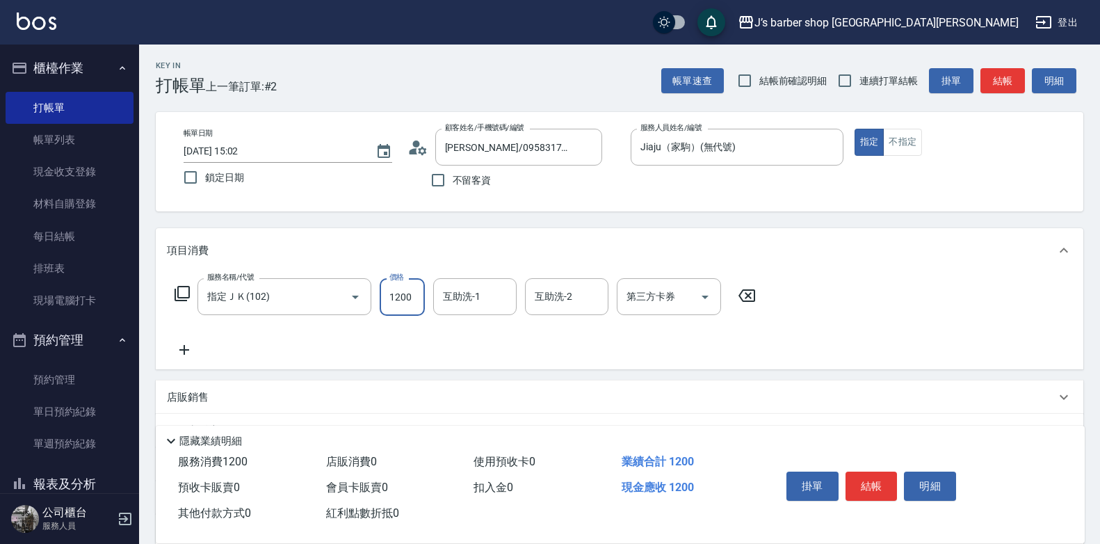
click at [407, 292] on input "1200" at bounding box center [402, 297] width 45 height 38
type input "1000"
click at [474, 296] on input "互助洗-1" at bounding box center [474, 296] width 71 height 24
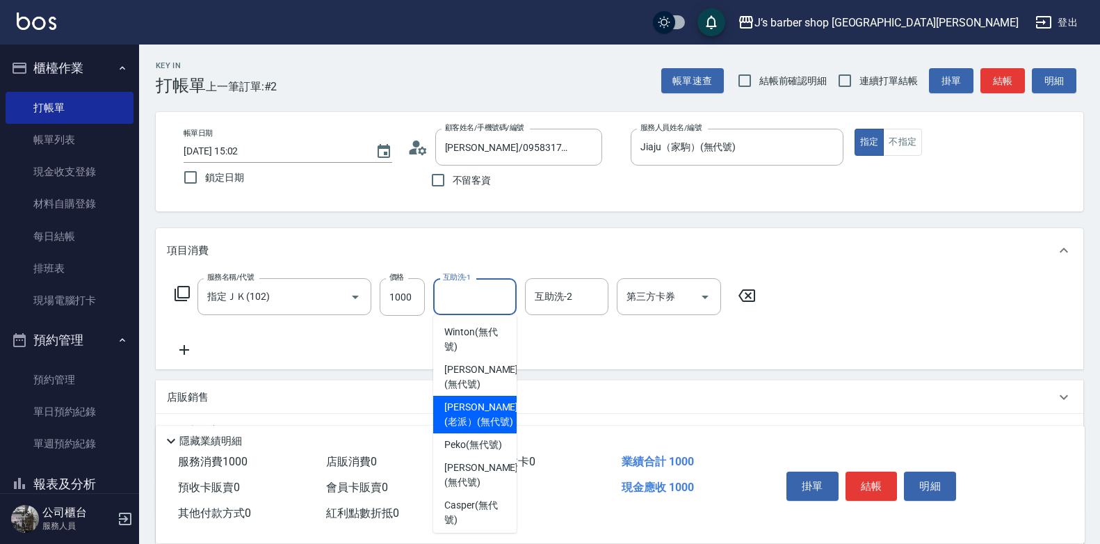
click at [469, 423] on span "[PERSON_NAME](老派） (無代號)" at bounding box center [481, 414] width 74 height 29
type input "[PERSON_NAME](老派）(無代號)"
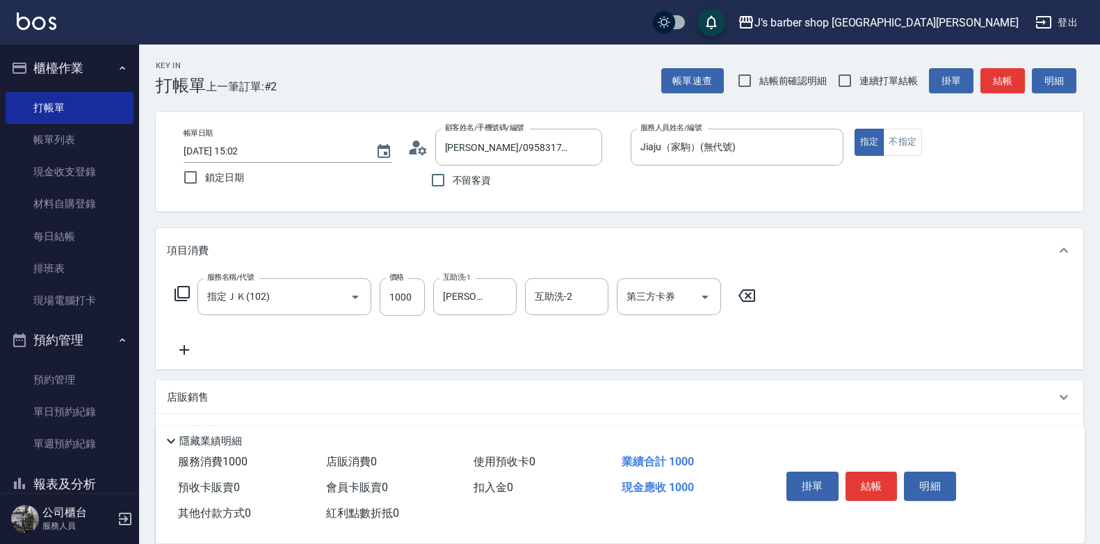
click at [189, 349] on icon at bounding box center [184, 349] width 35 height 17
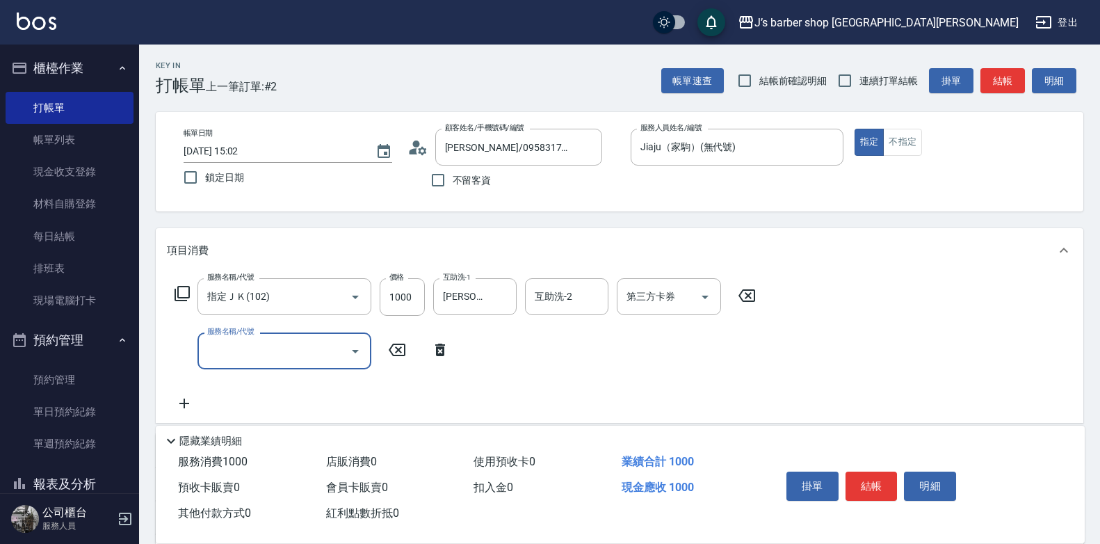
click at [261, 353] on input "服務名稱/代號" at bounding box center [274, 351] width 140 height 24
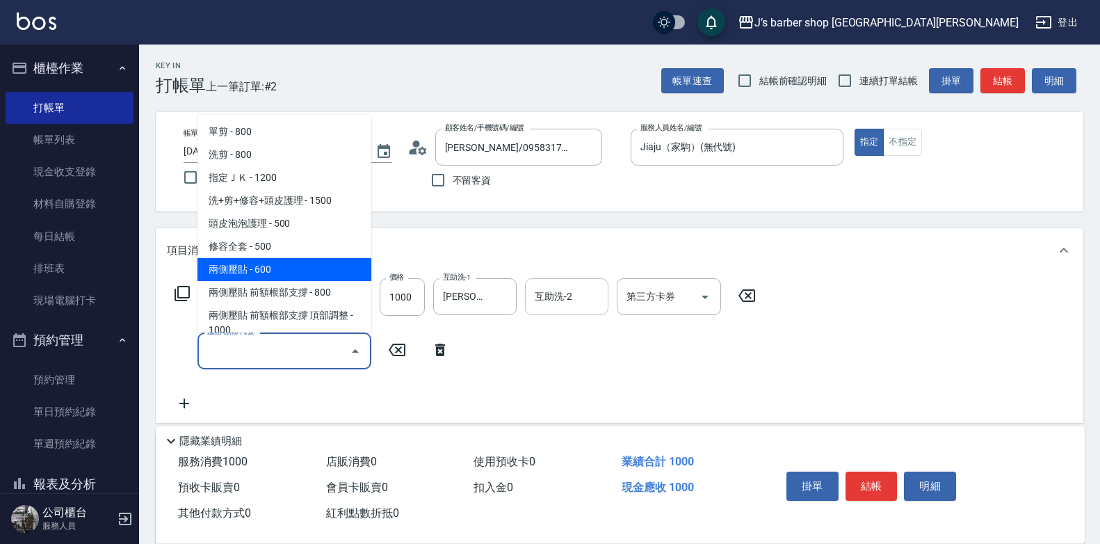
click at [582, 298] on input "互助洗-2" at bounding box center [566, 296] width 71 height 24
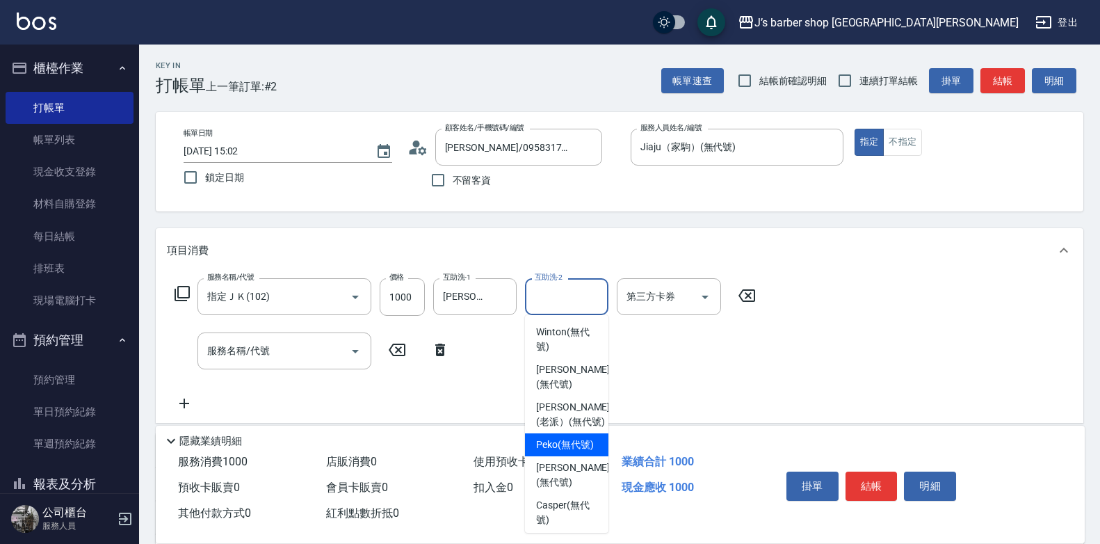
click at [576, 452] on span "Peko (無代號)" at bounding box center [565, 444] width 58 height 15
type input "Peko(無代號)"
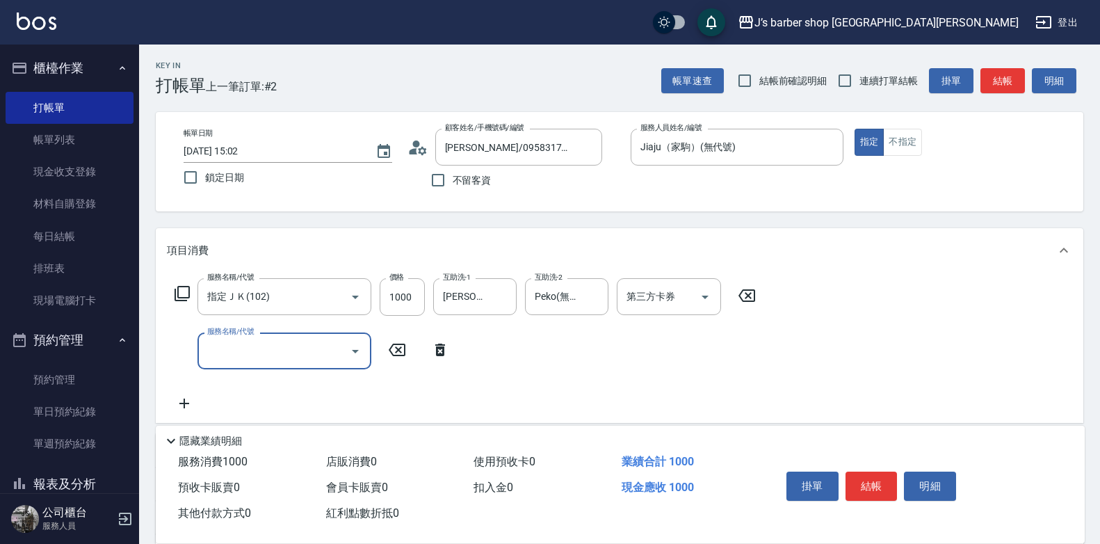
click at [332, 343] on input "服務名稱/代號" at bounding box center [274, 351] width 140 height 24
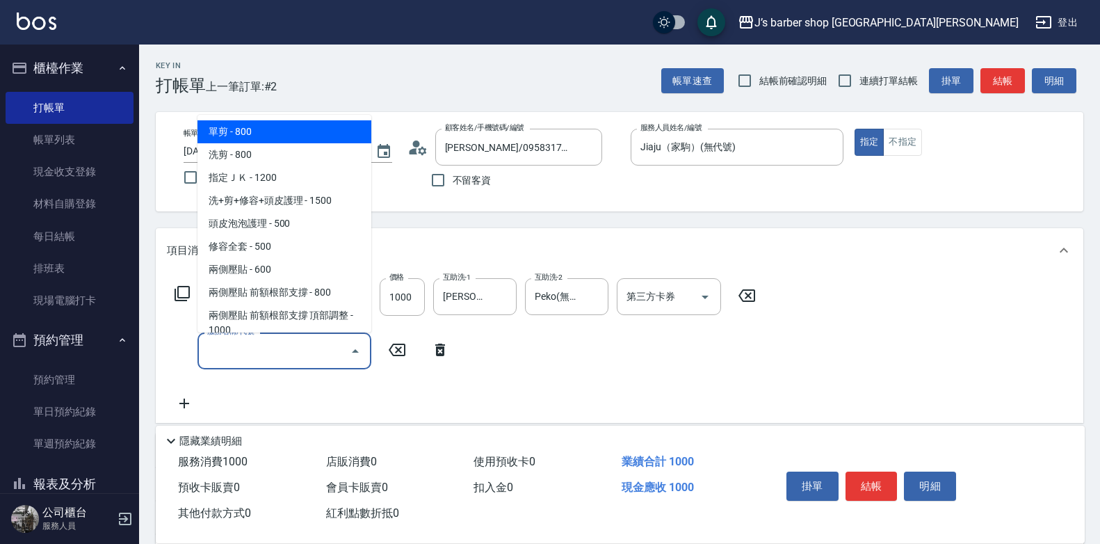
click at [215, 352] on input "服務名稱/代號" at bounding box center [274, 351] width 140 height 24
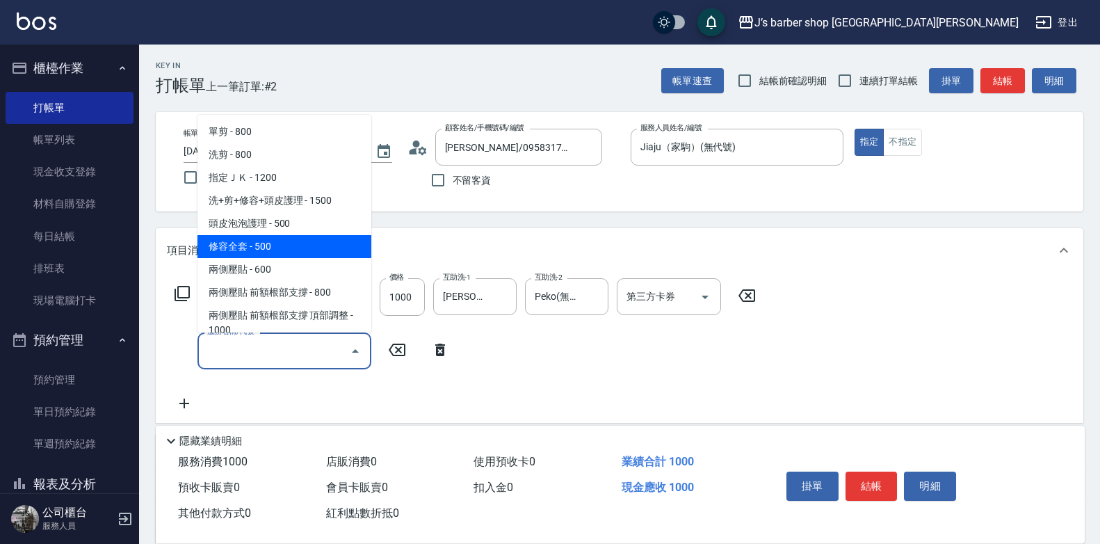
click at [245, 247] on span "修容全套 - 500" at bounding box center [284, 246] width 174 height 23
type input "修容全套(202)"
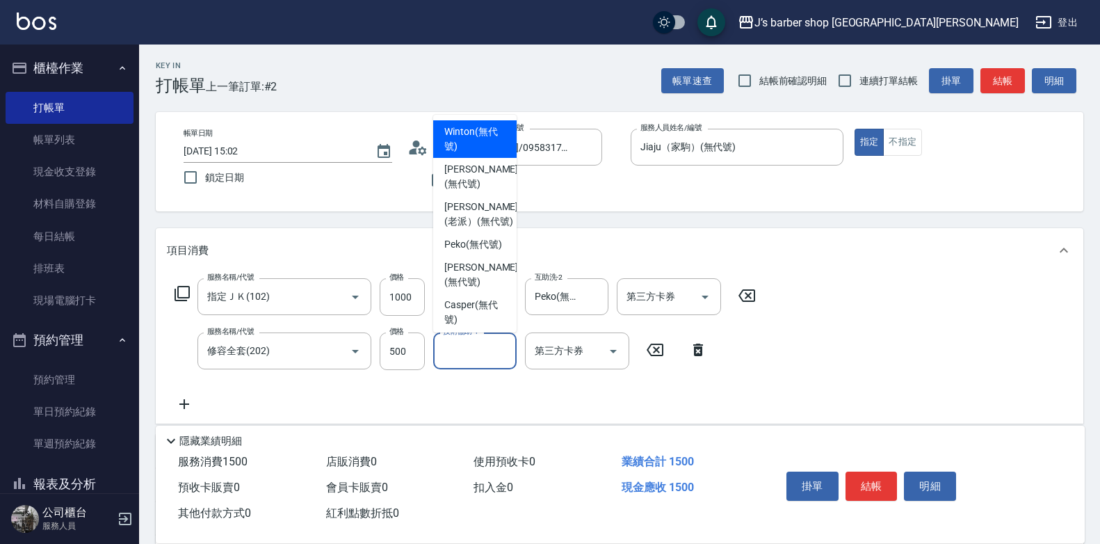
click at [455, 350] on input "技術協助-1" at bounding box center [474, 351] width 71 height 24
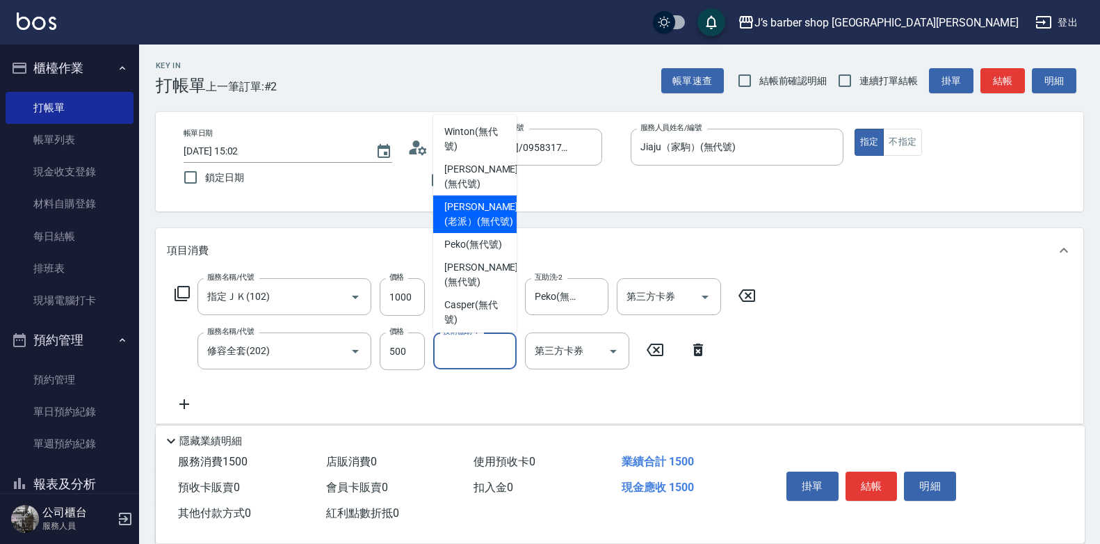
click at [468, 225] on span "[PERSON_NAME](老派） (無代號)" at bounding box center [481, 213] width 74 height 29
type input "[PERSON_NAME](老派）(無代號)"
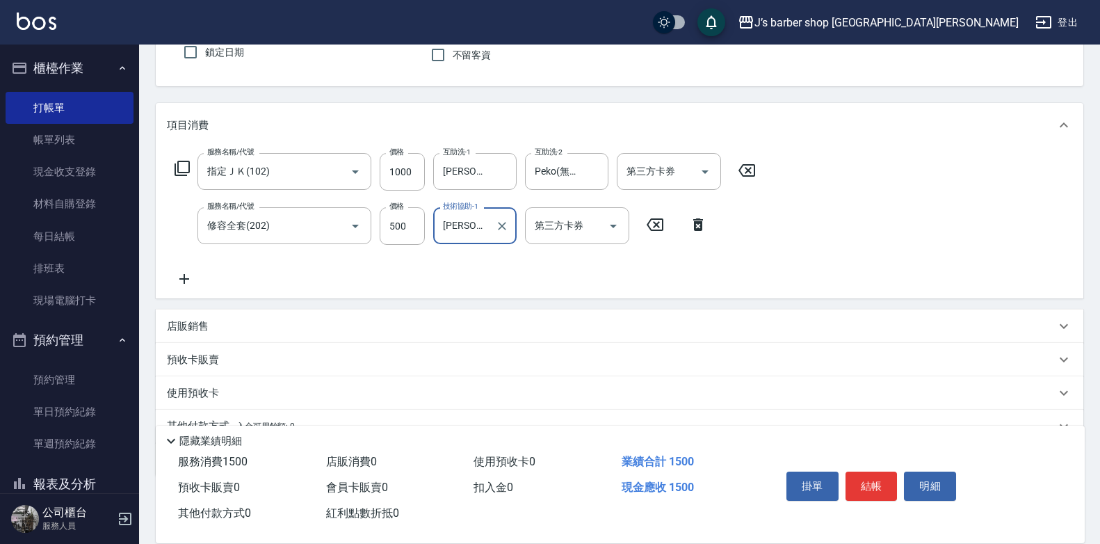
scroll to position [139, 0]
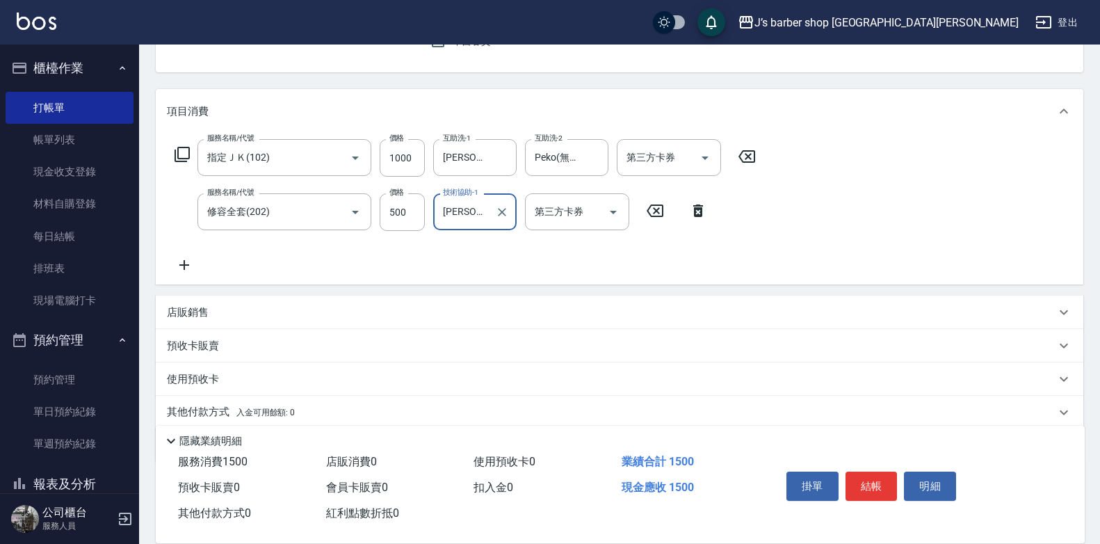
click at [188, 311] on p "店販銷售" at bounding box center [188, 312] width 42 height 15
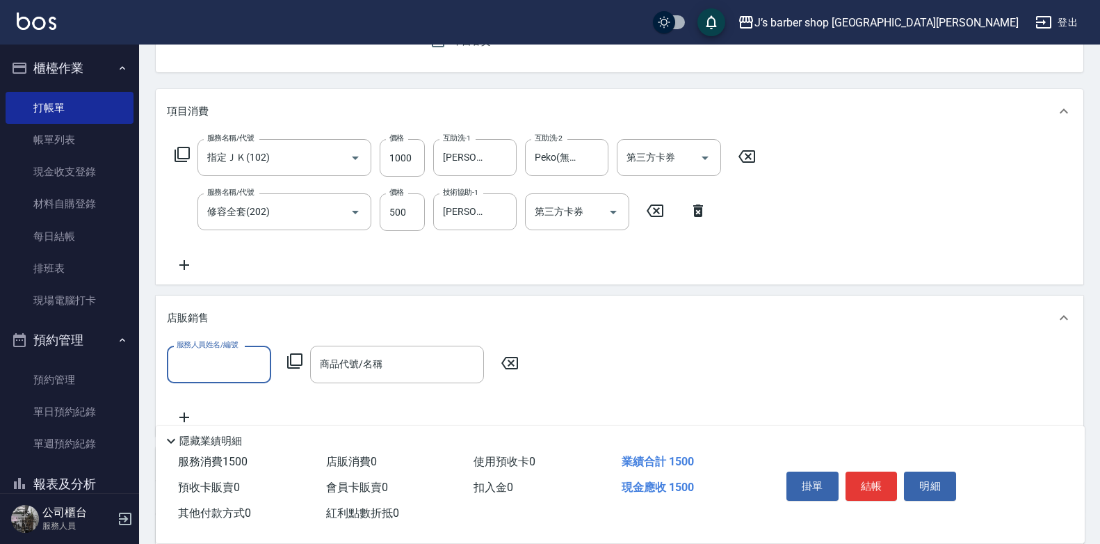
scroll to position [0, 0]
click at [218, 361] on input "服務人員姓名/編號" at bounding box center [219, 364] width 92 height 24
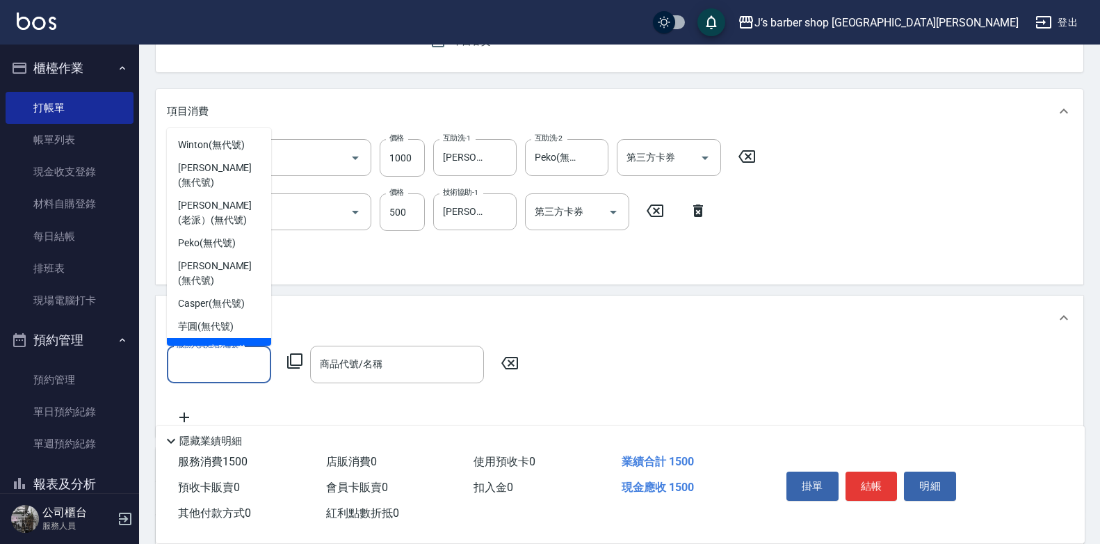
click at [212, 342] on span "Jiaju（家駒） (無代號)" at bounding box center [219, 356] width 82 height 29
type input "Jiaju（家駒）(無代號)"
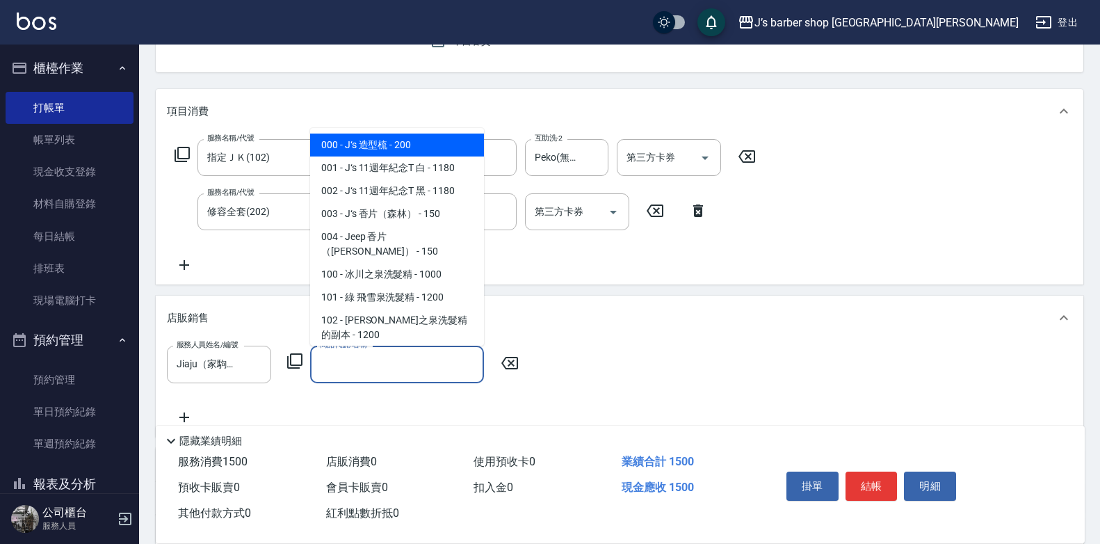
click at [359, 361] on input "商品代號/名稱" at bounding box center [396, 364] width 161 height 24
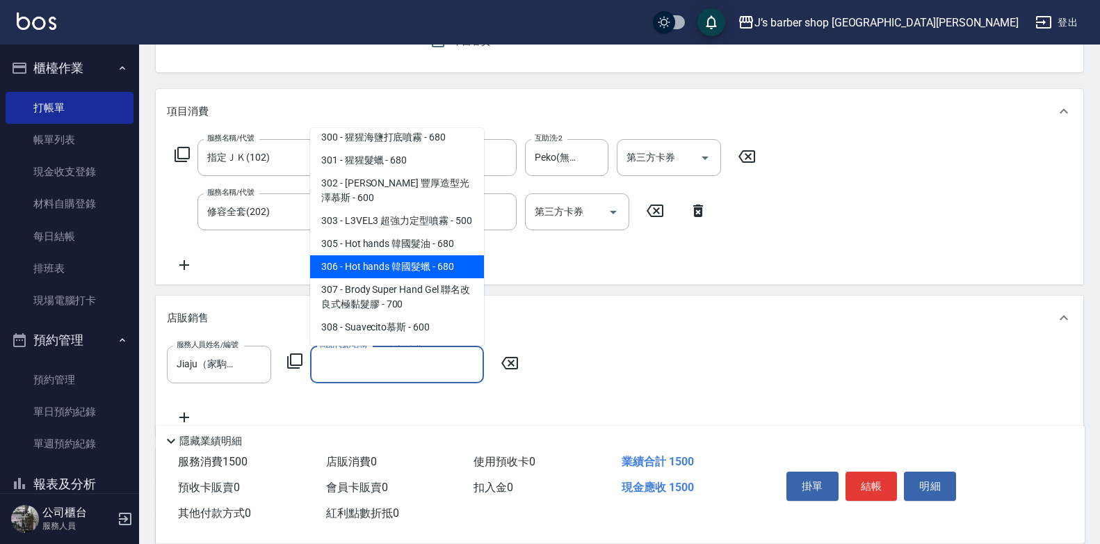
scroll to position [348, 0]
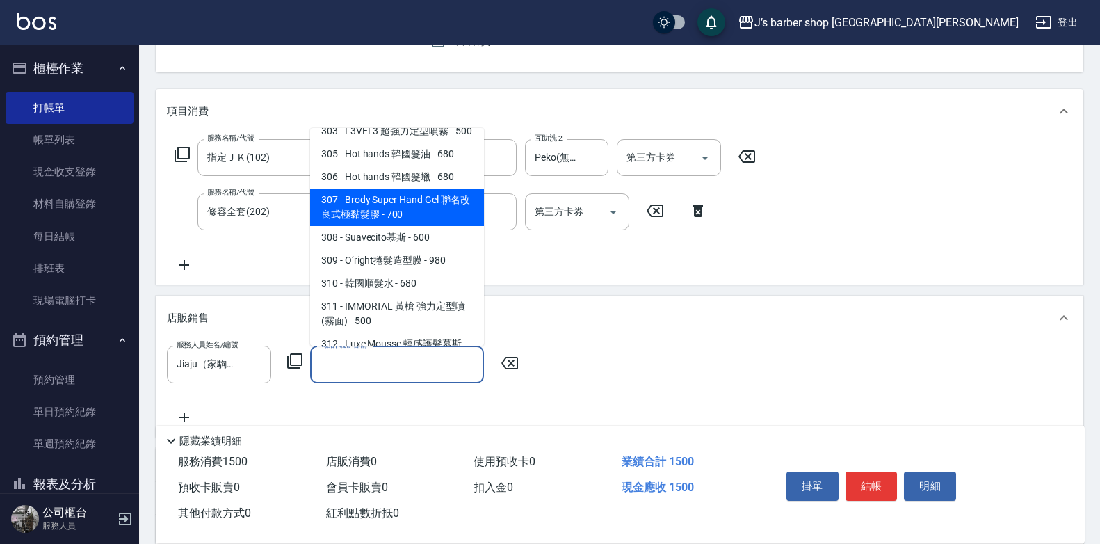
click at [399, 209] on span "307 - Brody Super Hand Gel 聯名改良式極黏髮膠 - 700" at bounding box center [397, 207] width 174 height 38
type input "Brody Super Hand Gel 聯名改良式極黏髮膠"
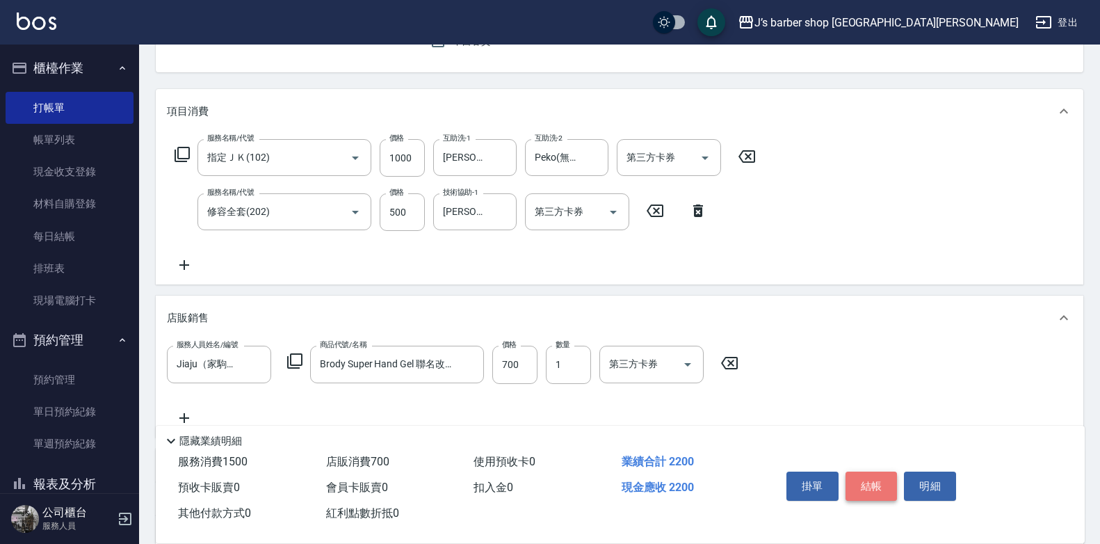
click at [872, 481] on button "結帳" at bounding box center [871, 485] width 52 height 29
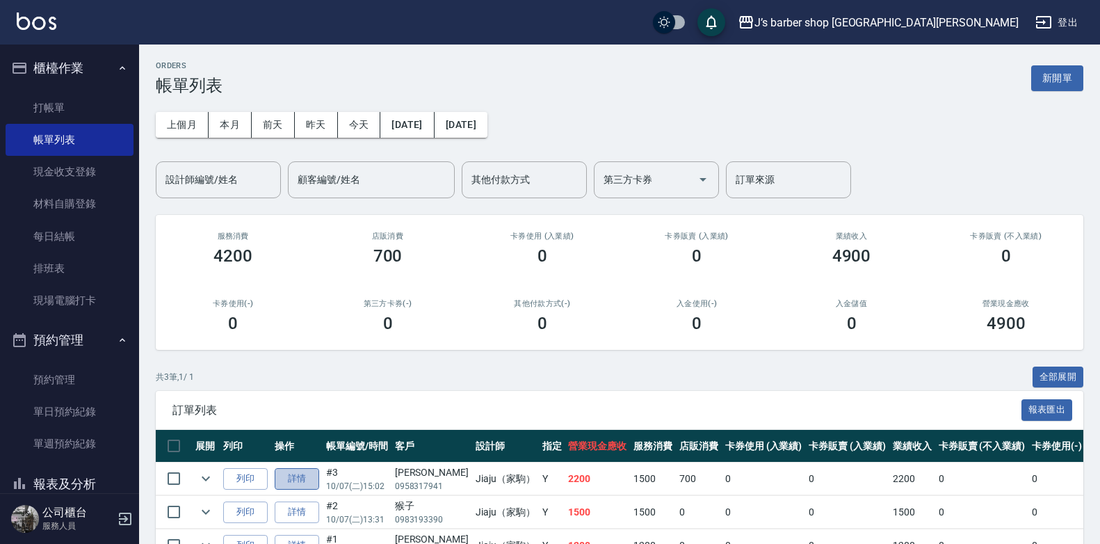
click at [305, 478] on link "詳情" at bounding box center [297, 479] width 44 height 22
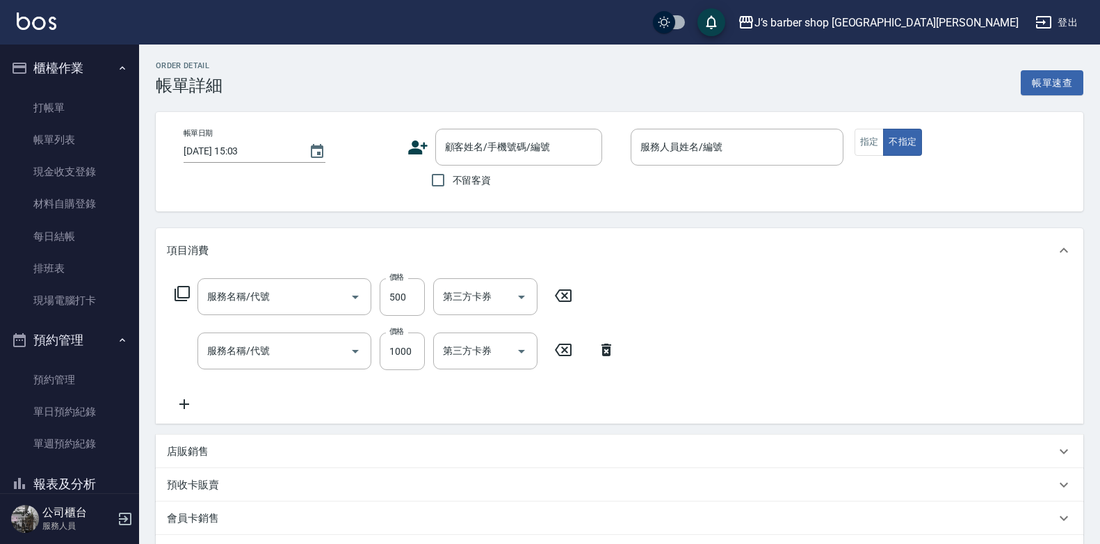
type input "[DATE] 15:02"
type input "Jiaju（家駒）(無代號)"
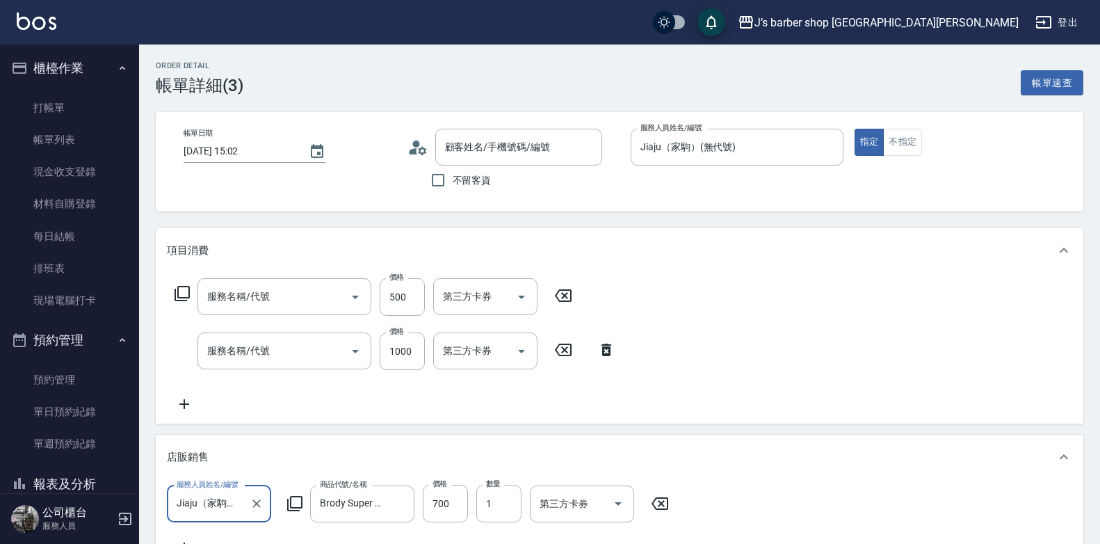
scroll to position [24, 0]
type input "[PERSON_NAME]/0958317941/null"
type input "修容全套(202)"
type input "指定ＪＫ(102)"
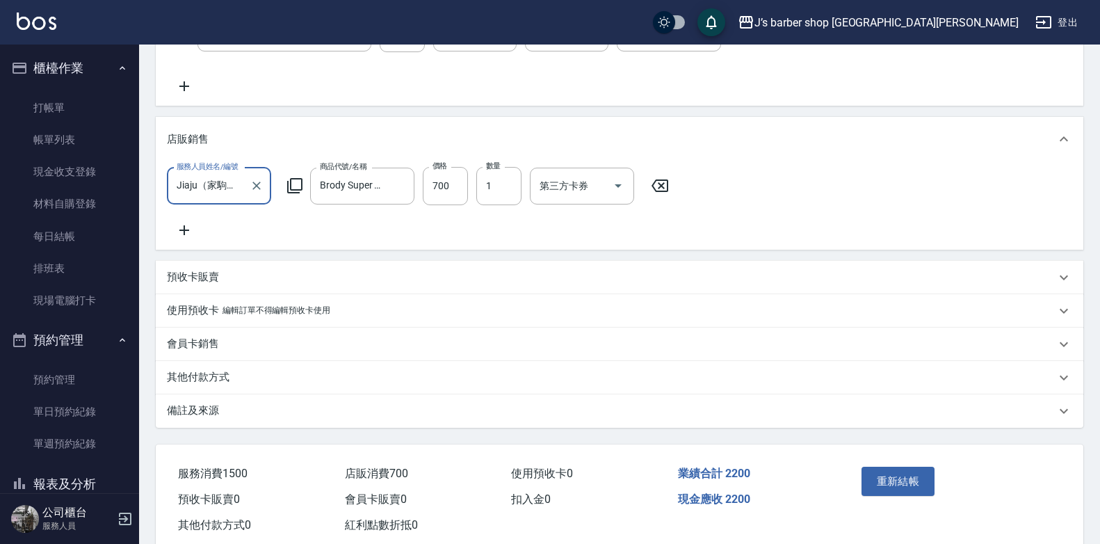
scroll to position [293, 0]
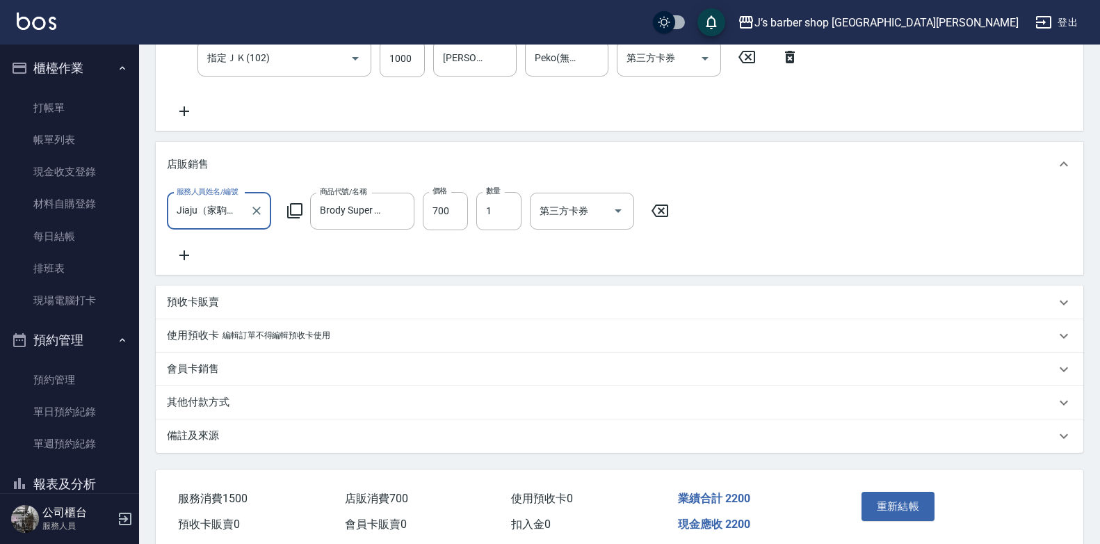
click at [636, 441] on div "備註及來源" at bounding box center [611, 435] width 888 height 15
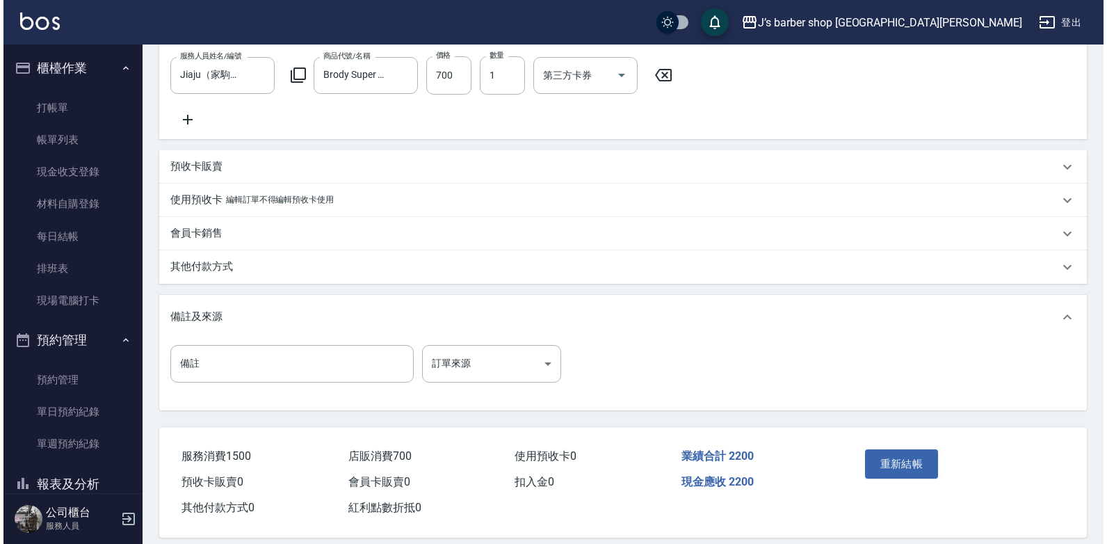
scroll to position [455, 0]
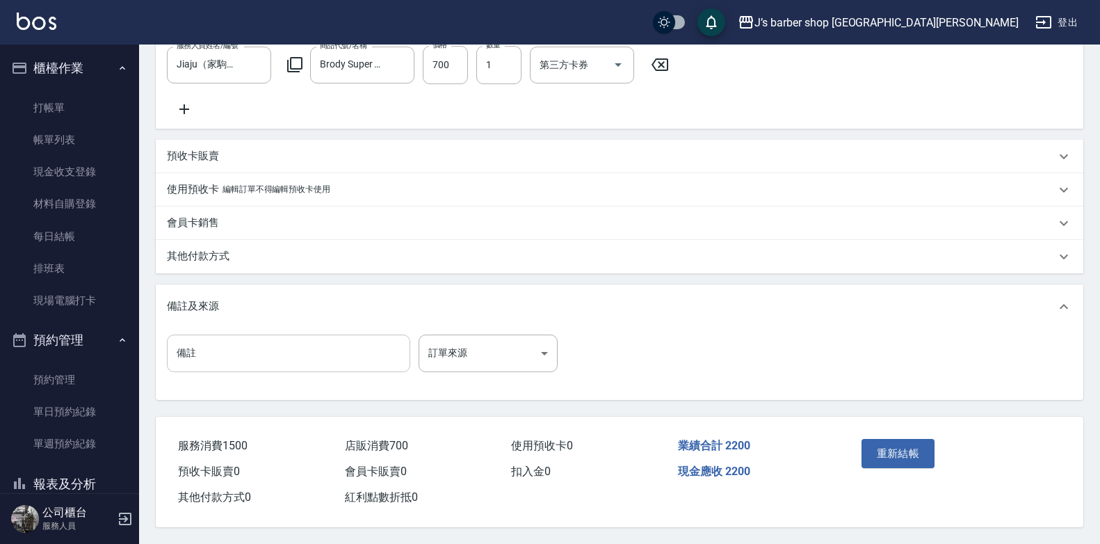
click at [313, 357] on input "備註" at bounding box center [288, 353] width 243 height 38
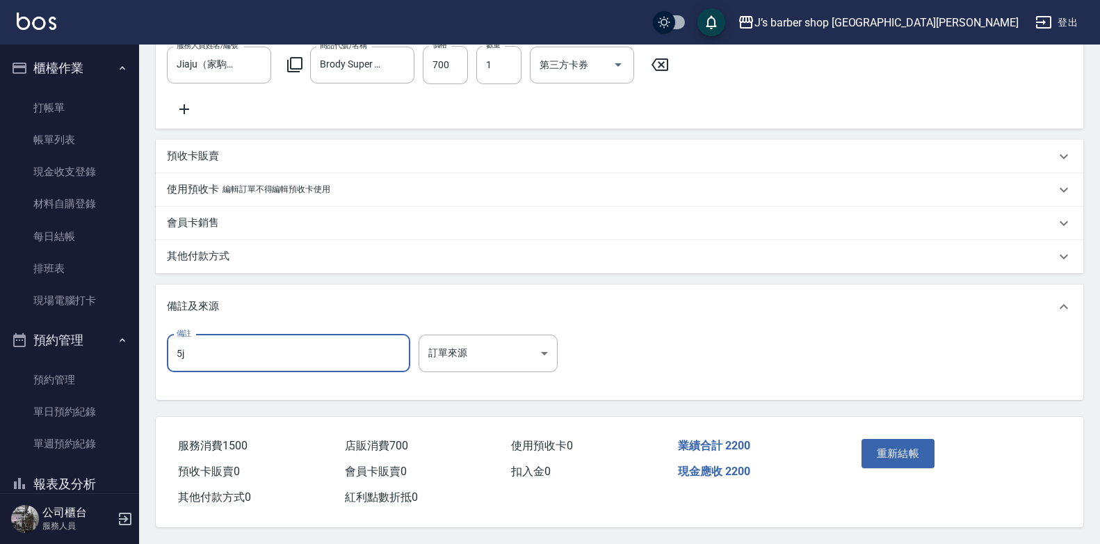
type input "5"
type input "轉帳"
click at [900, 439] on button "重新結帳" at bounding box center [898, 453] width 74 height 29
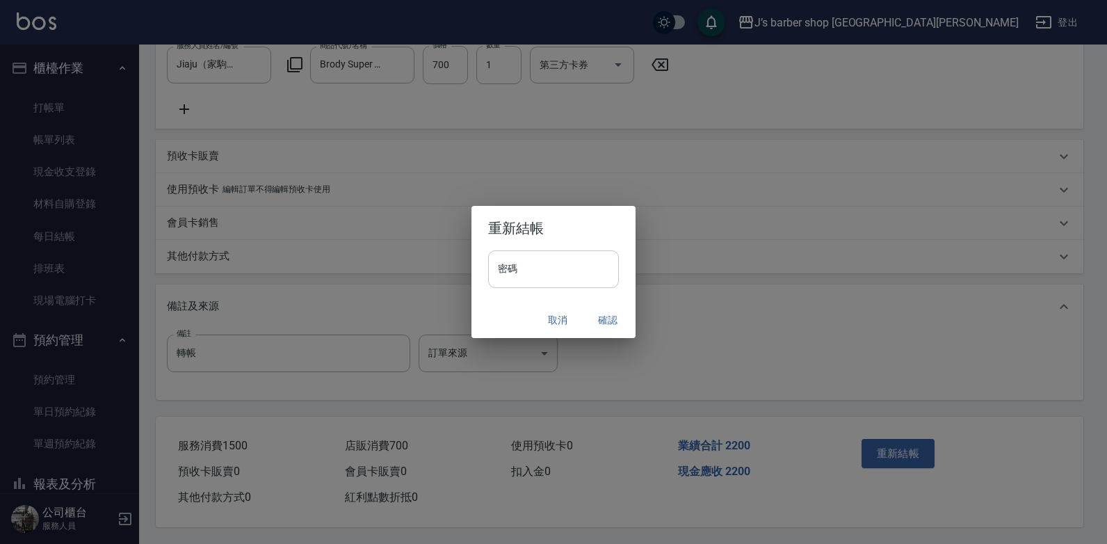
click at [530, 270] on input "密碼" at bounding box center [553, 269] width 131 height 38
click at [514, 265] on input "***" at bounding box center [553, 269] width 131 height 38
drag, startPoint x: 514, startPoint y: 265, endPoint x: 484, endPoint y: 261, distance: 30.1
click at [484, 261] on div "密碼 *** 密碼" at bounding box center [553, 275] width 164 height 51
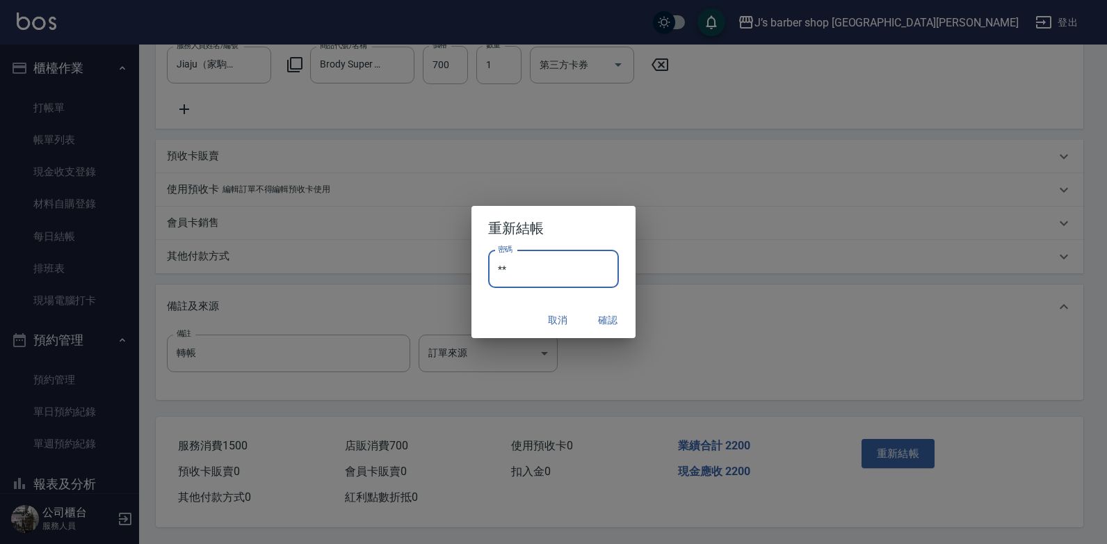
type input "*"
type input "****"
click at [598, 316] on button "確認" at bounding box center [607, 320] width 44 height 26
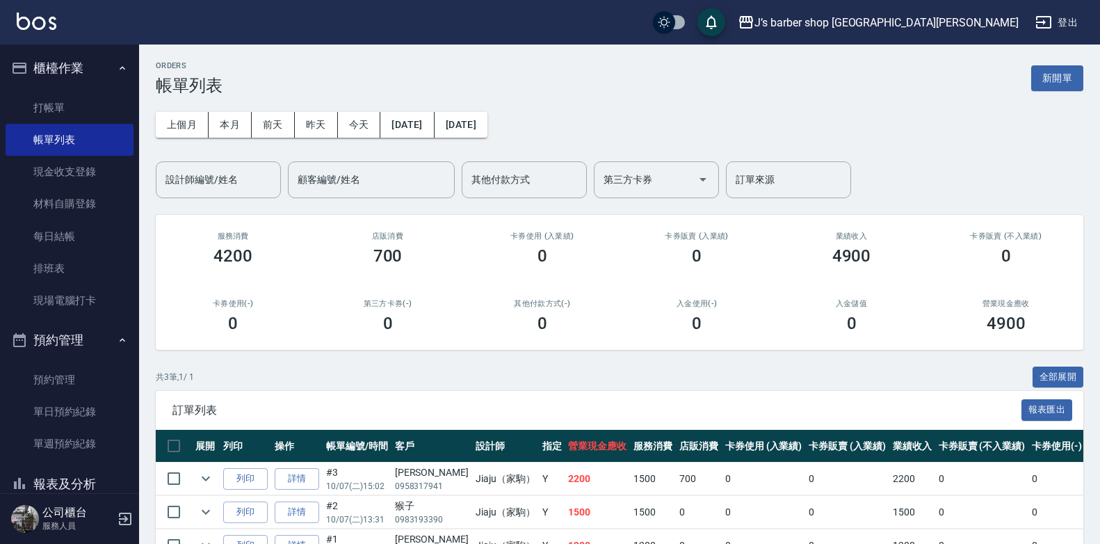
scroll to position [83, 0]
